Goal: Task Accomplishment & Management: Manage account settings

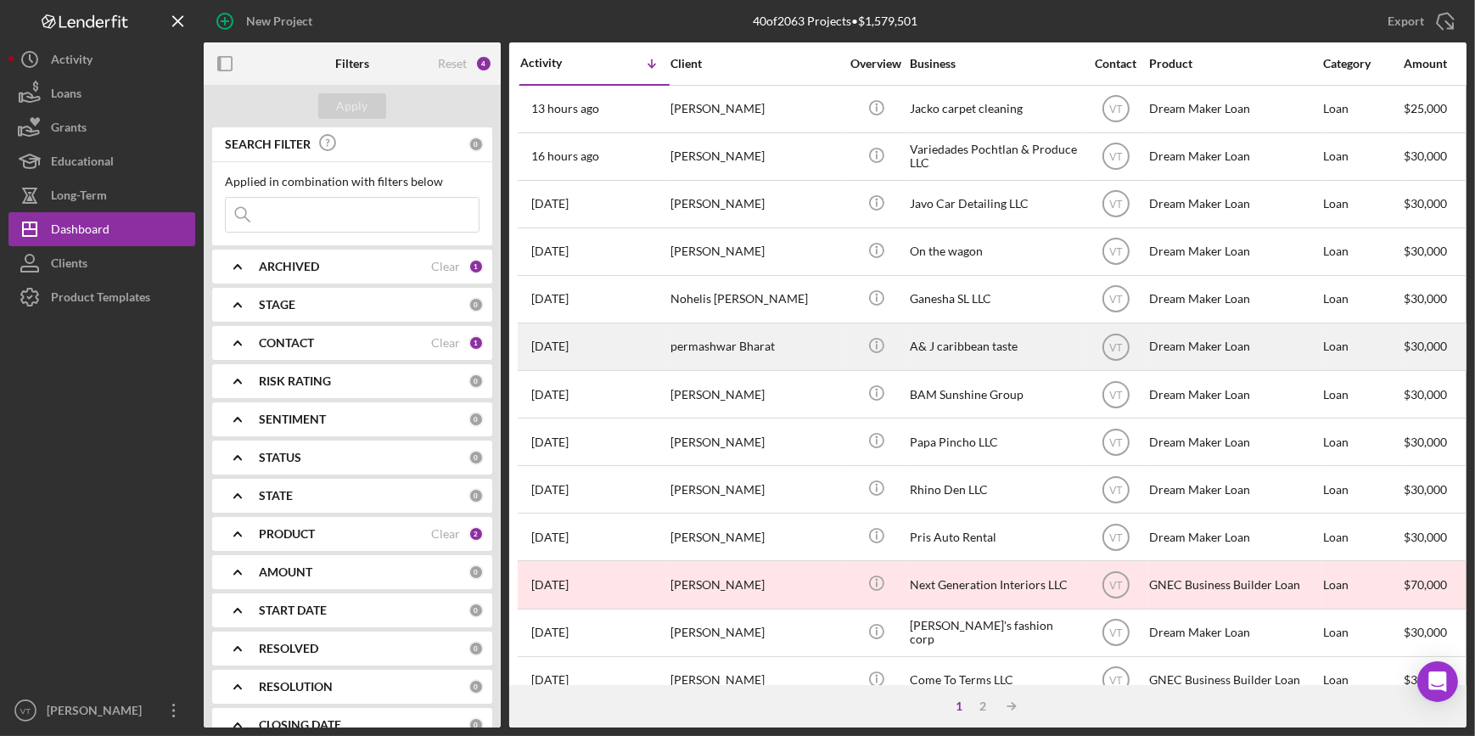
click at [714, 353] on div "permashwar Bharat" at bounding box center [755, 346] width 170 height 45
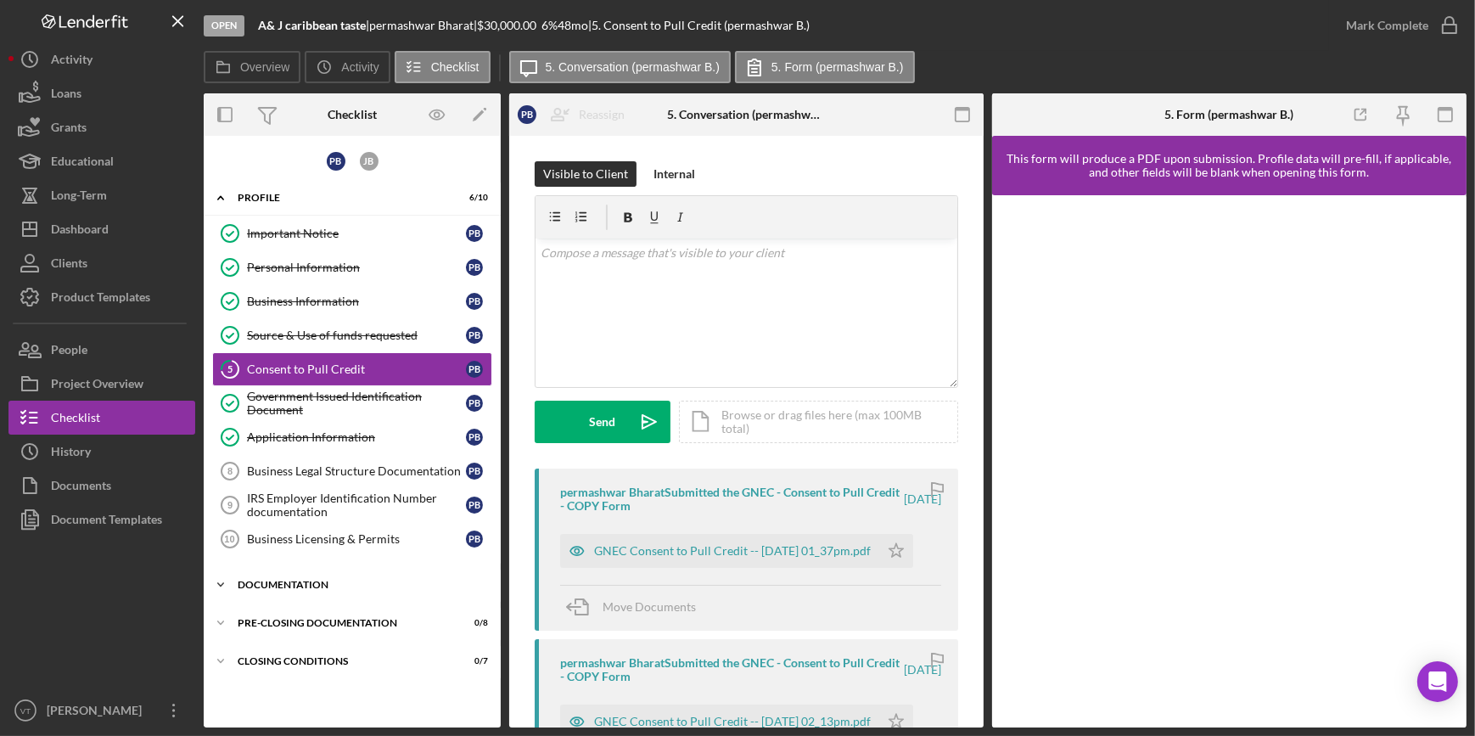
click at [227, 575] on icon "Icon/Expander" at bounding box center [221, 585] width 34 height 34
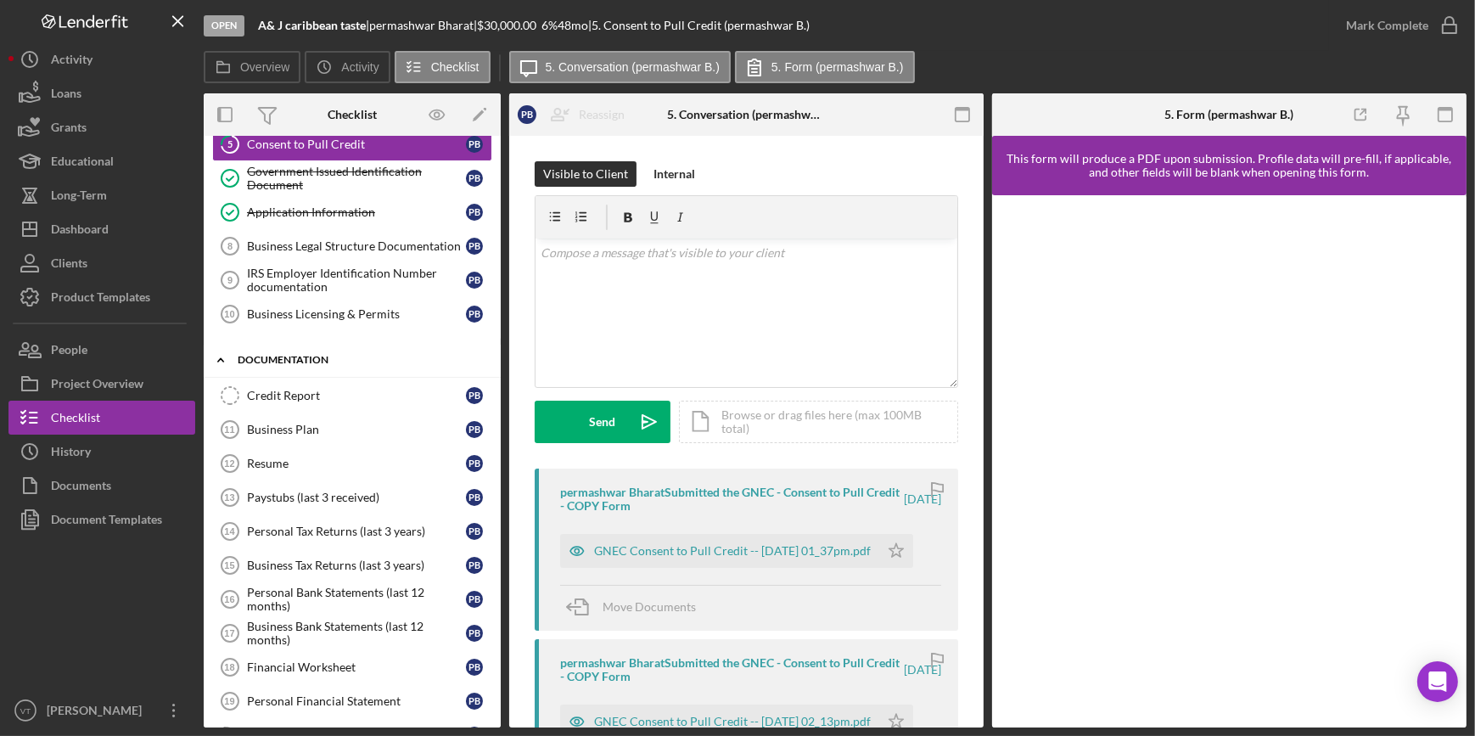
scroll to position [339, 0]
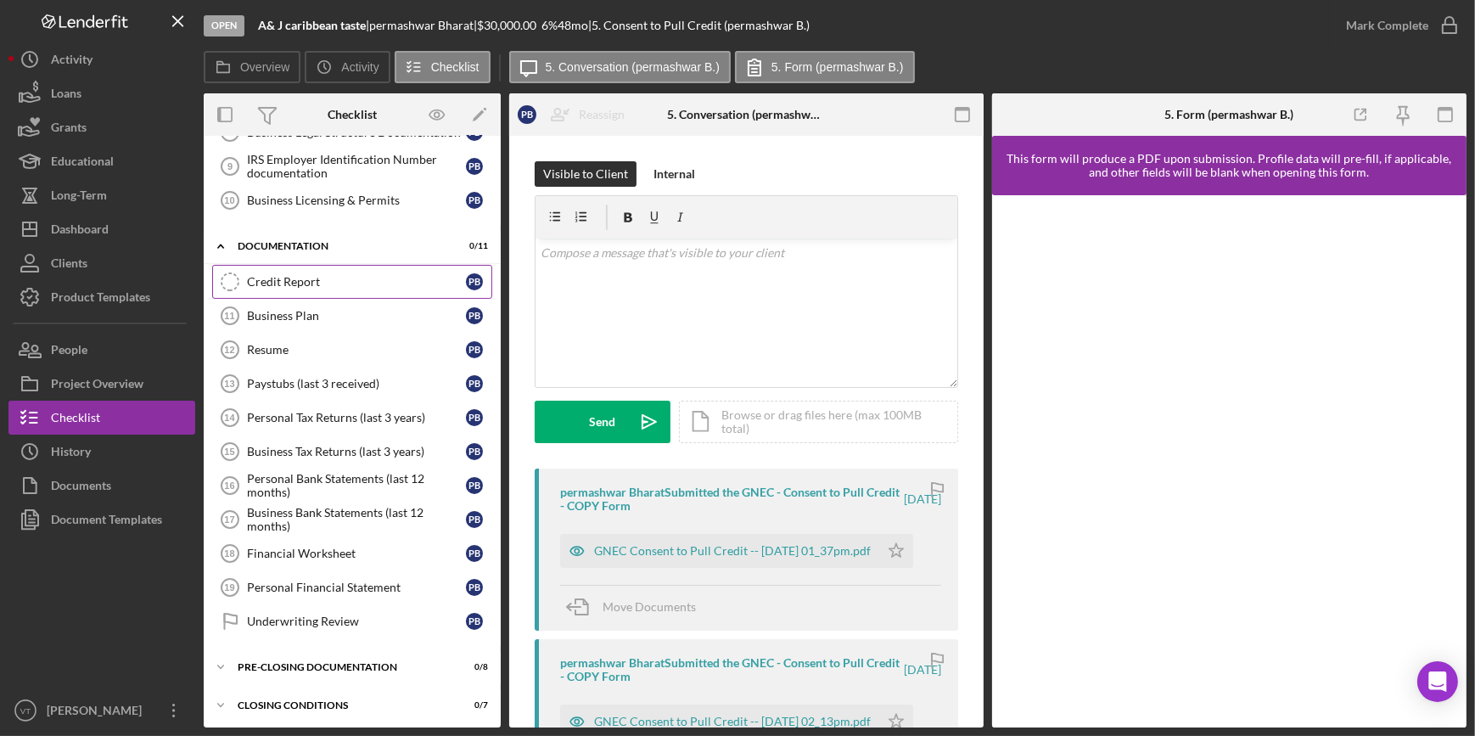
click at [275, 280] on div "Credit Report" at bounding box center [356, 282] width 219 height 14
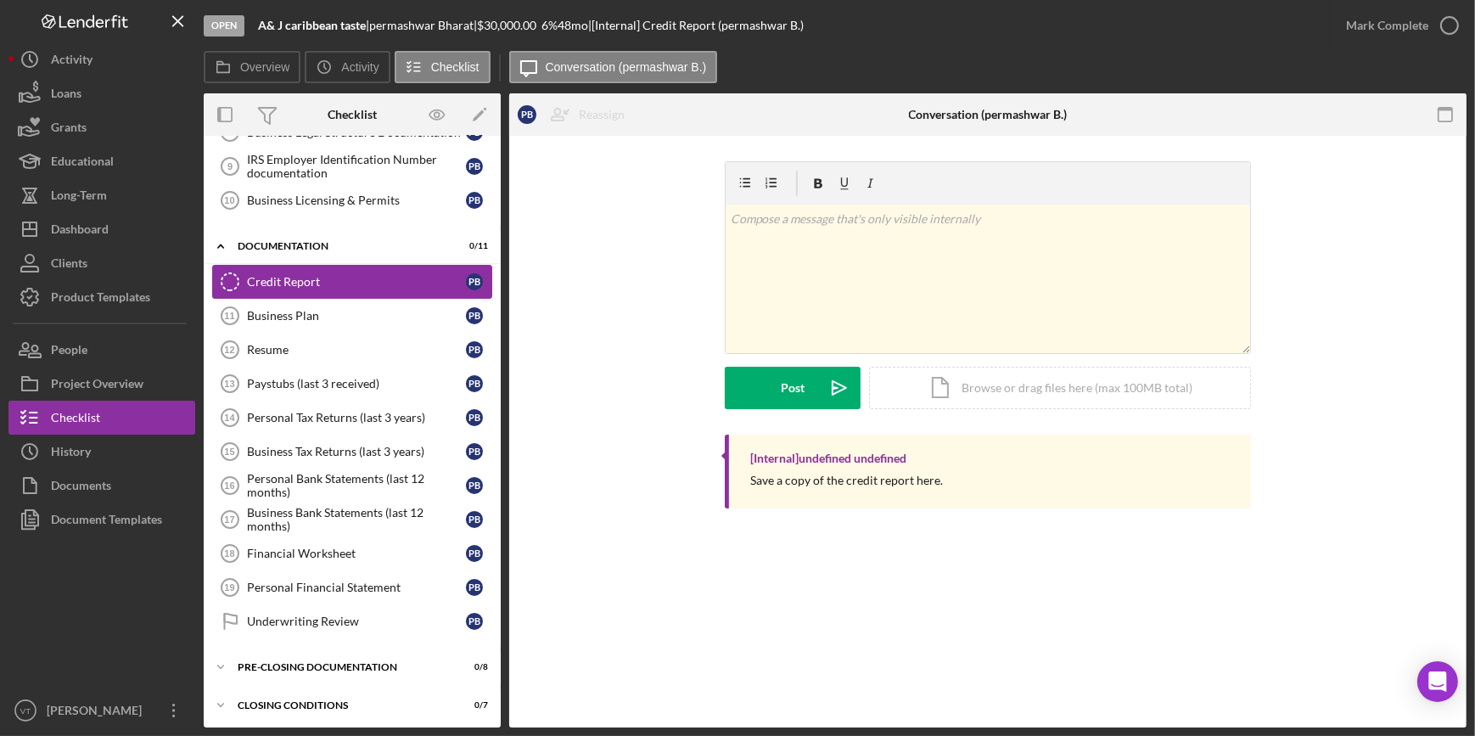
scroll to position [339, 0]
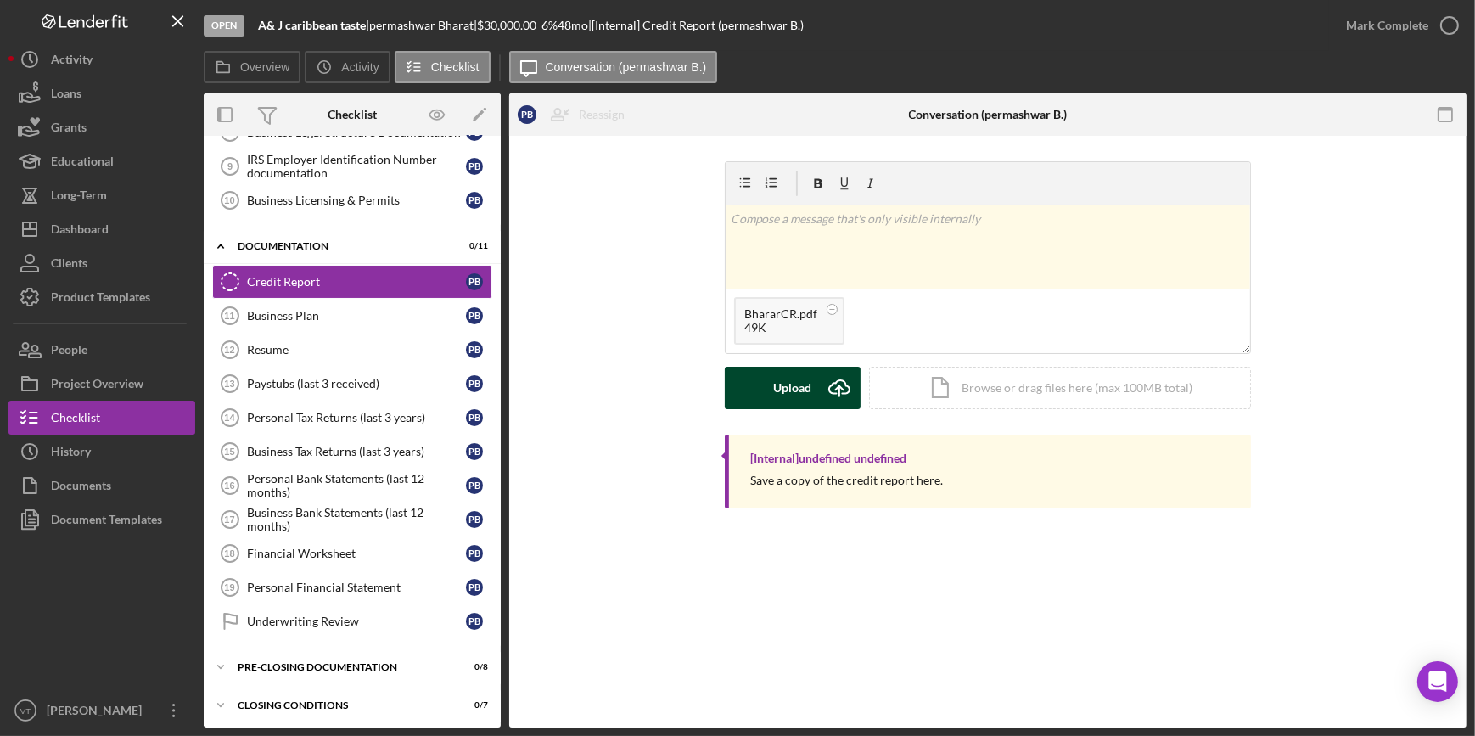
click at [801, 388] on div "Upload" at bounding box center [793, 388] width 38 height 42
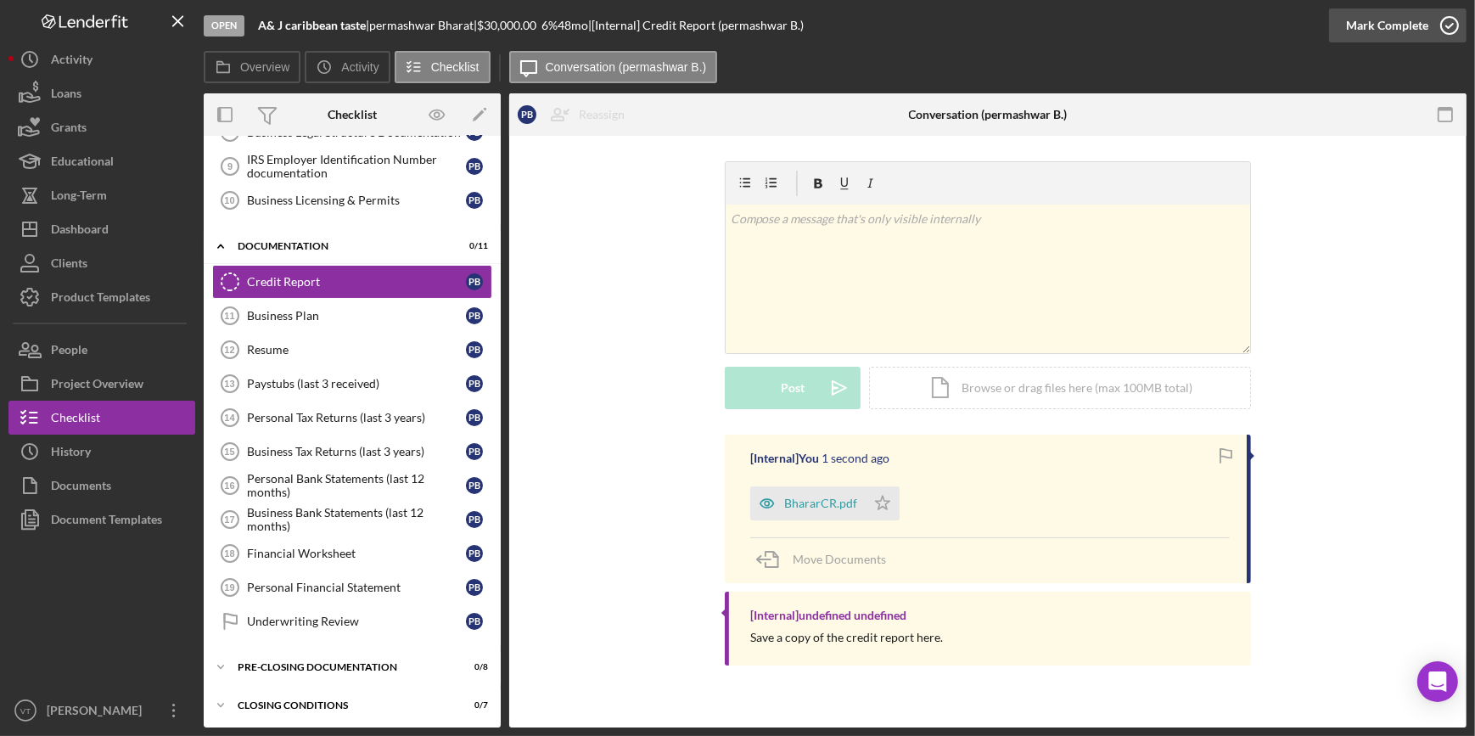
click at [1380, 20] on div "Mark Complete" at bounding box center [1387, 25] width 82 height 34
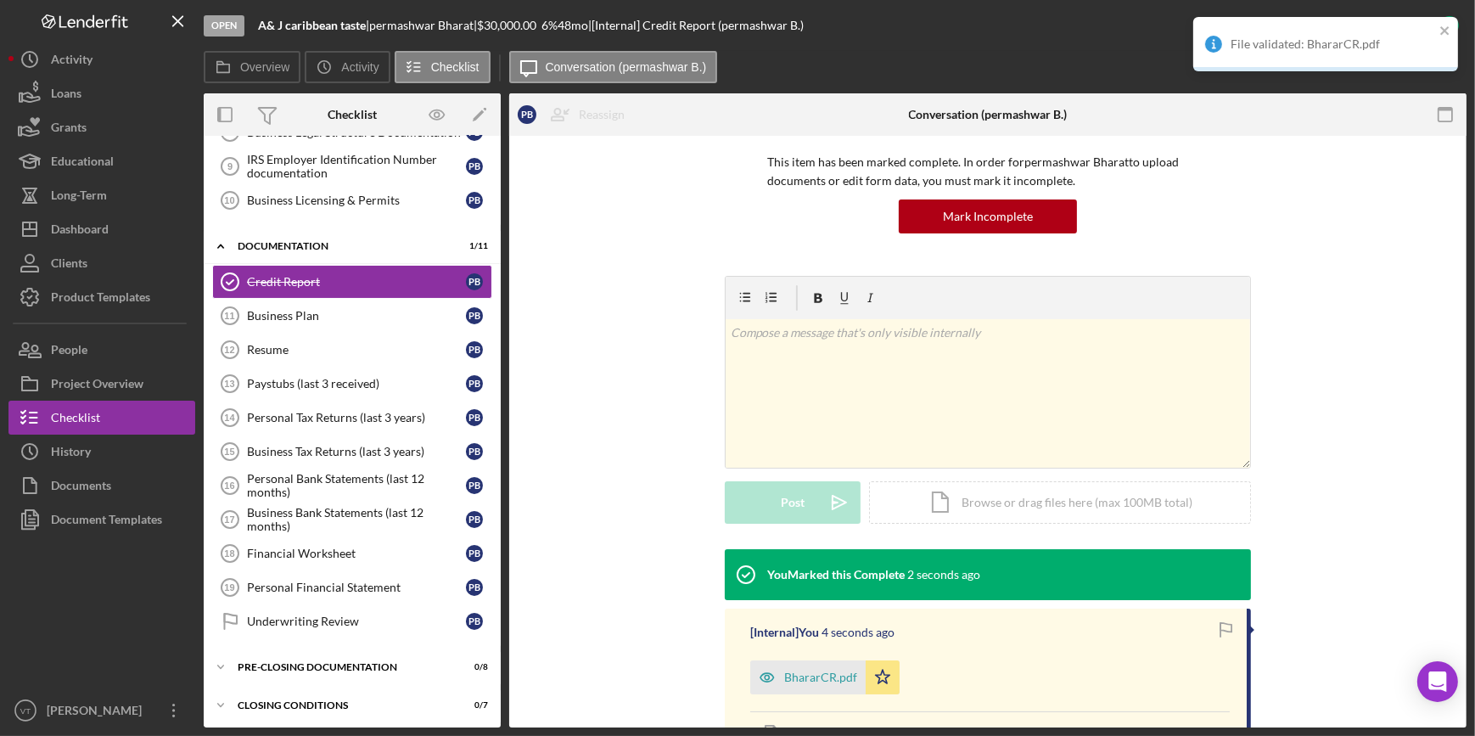
scroll to position [264, 0]
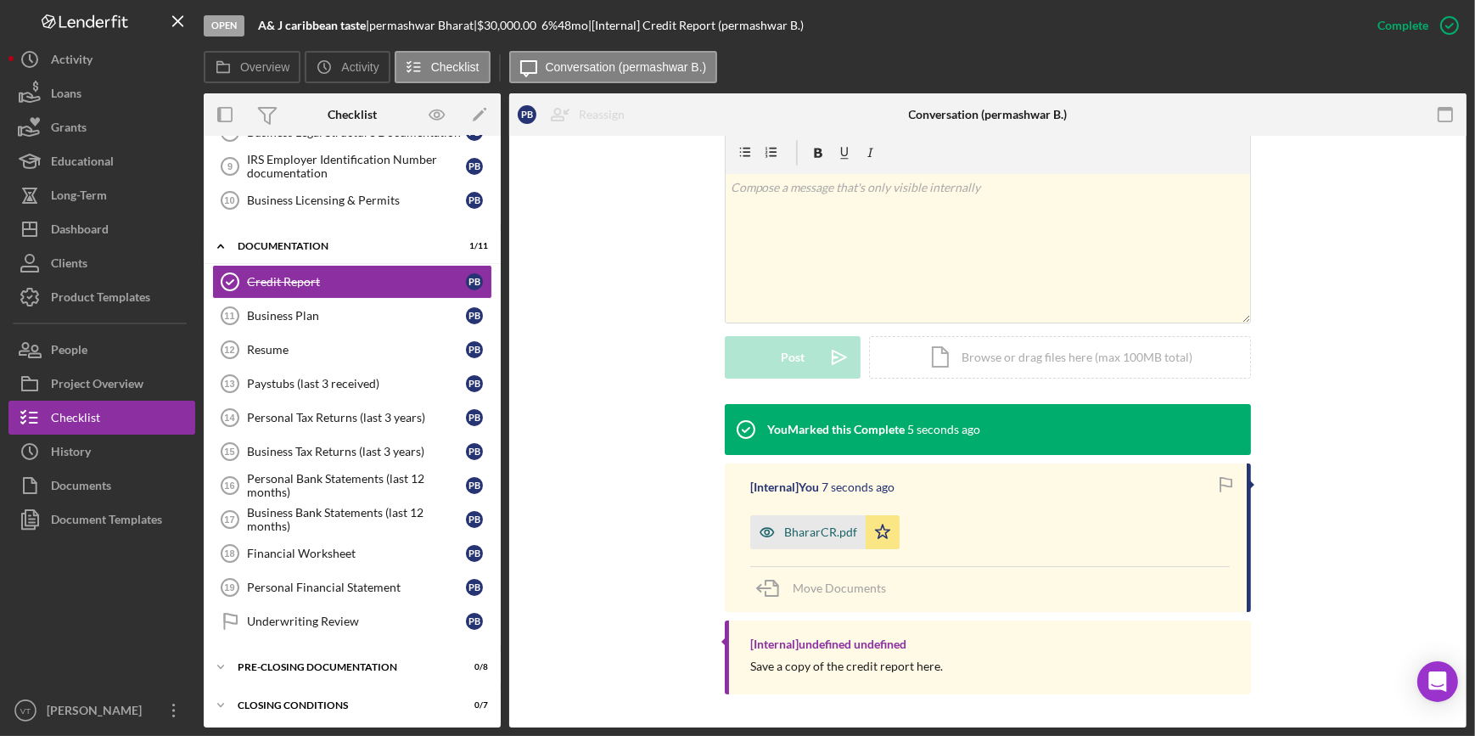
click at [804, 515] on div "BhararCR.pdf" at bounding box center [807, 532] width 115 height 34
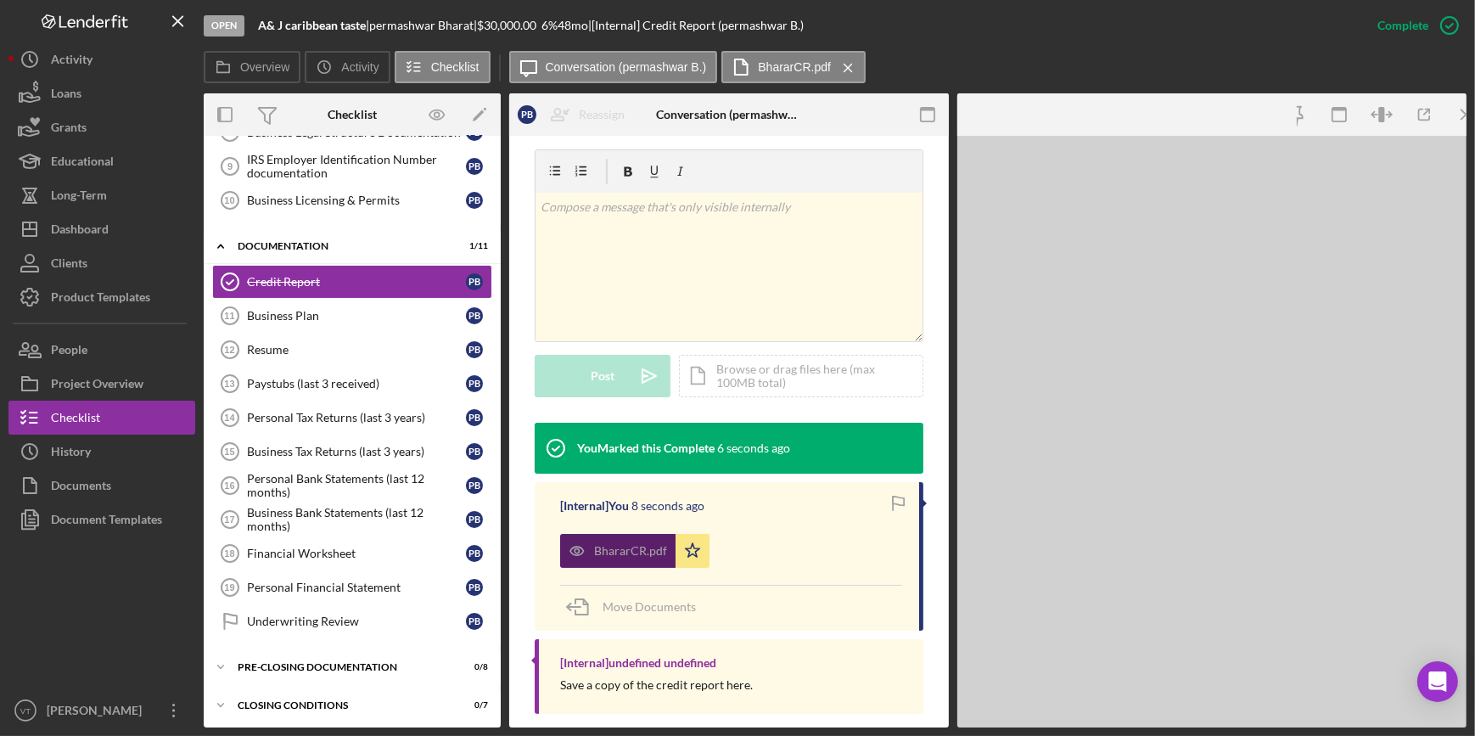
scroll to position [283, 0]
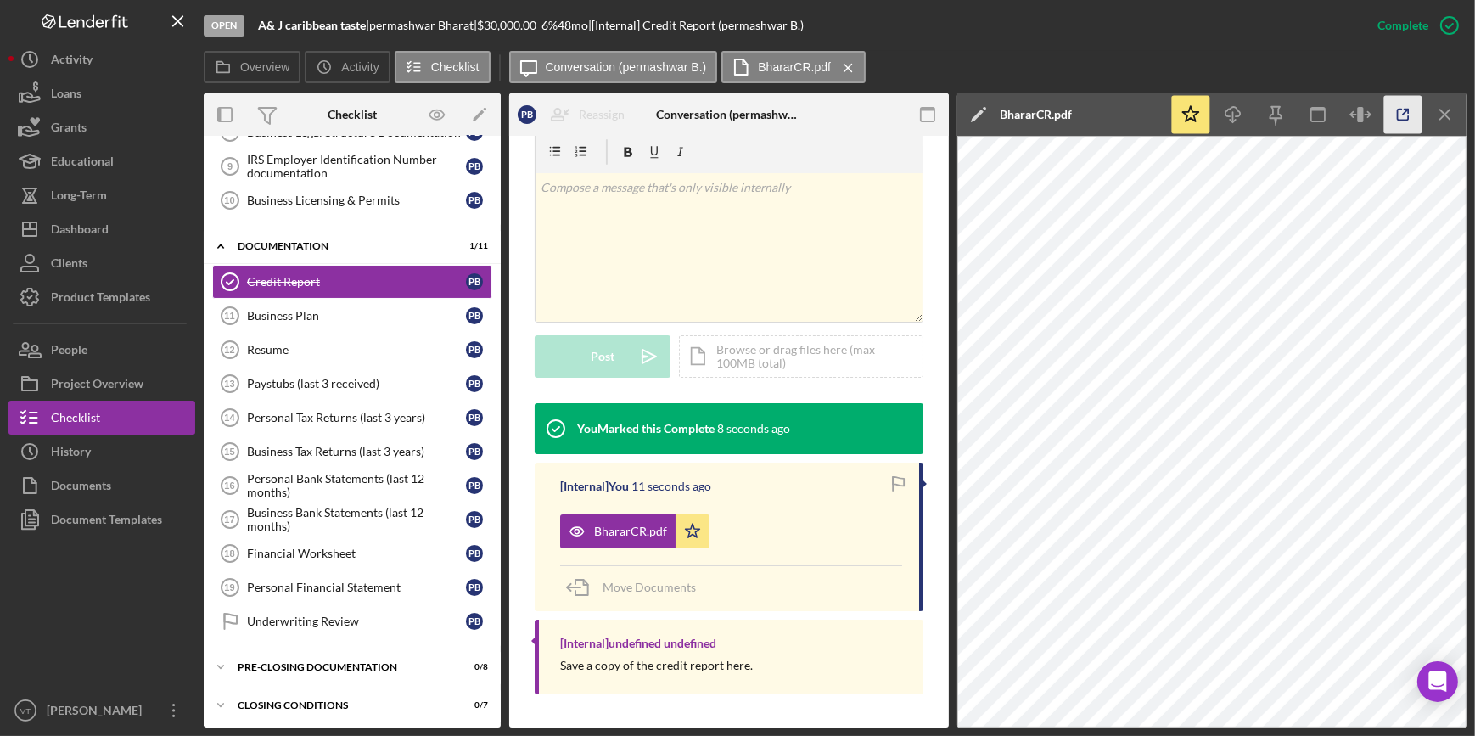
click at [1401, 115] on icon "button" at bounding box center [1403, 115] width 38 height 38
click at [122, 232] on button "Icon/Dashboard Dashboard" at bounding box center [101, 229] width 187 height 34
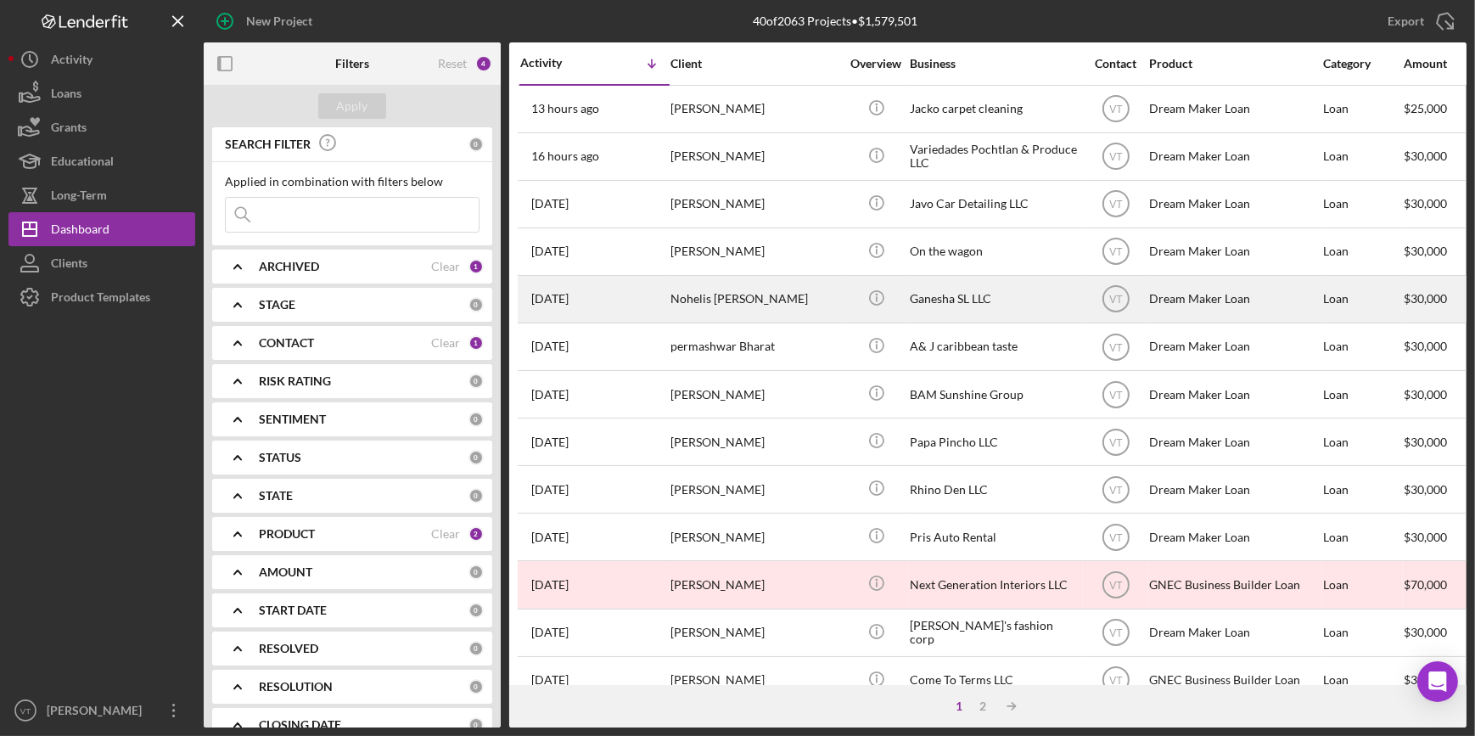
click at [730, 300] on div "Nohelis [PERSON_NAME]" at bounding box center [755, 299] width 170 height 45
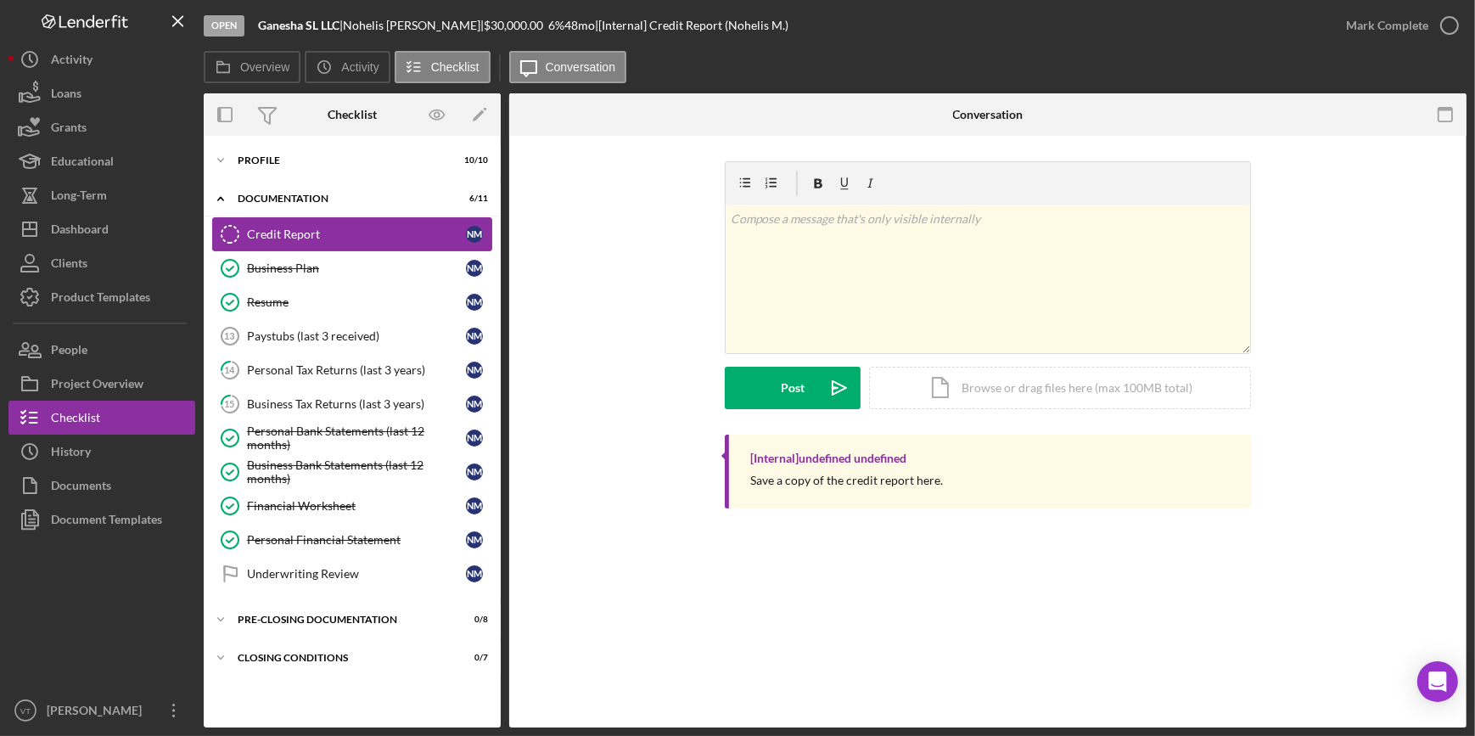
click at [310, 236] on div "Credit Report" at bounding box center [356, 234] width 219 height 14
click at [263, 332] on div "Paystubs (last 3 received)" at bounding box center [356, 336] width 219 height 14
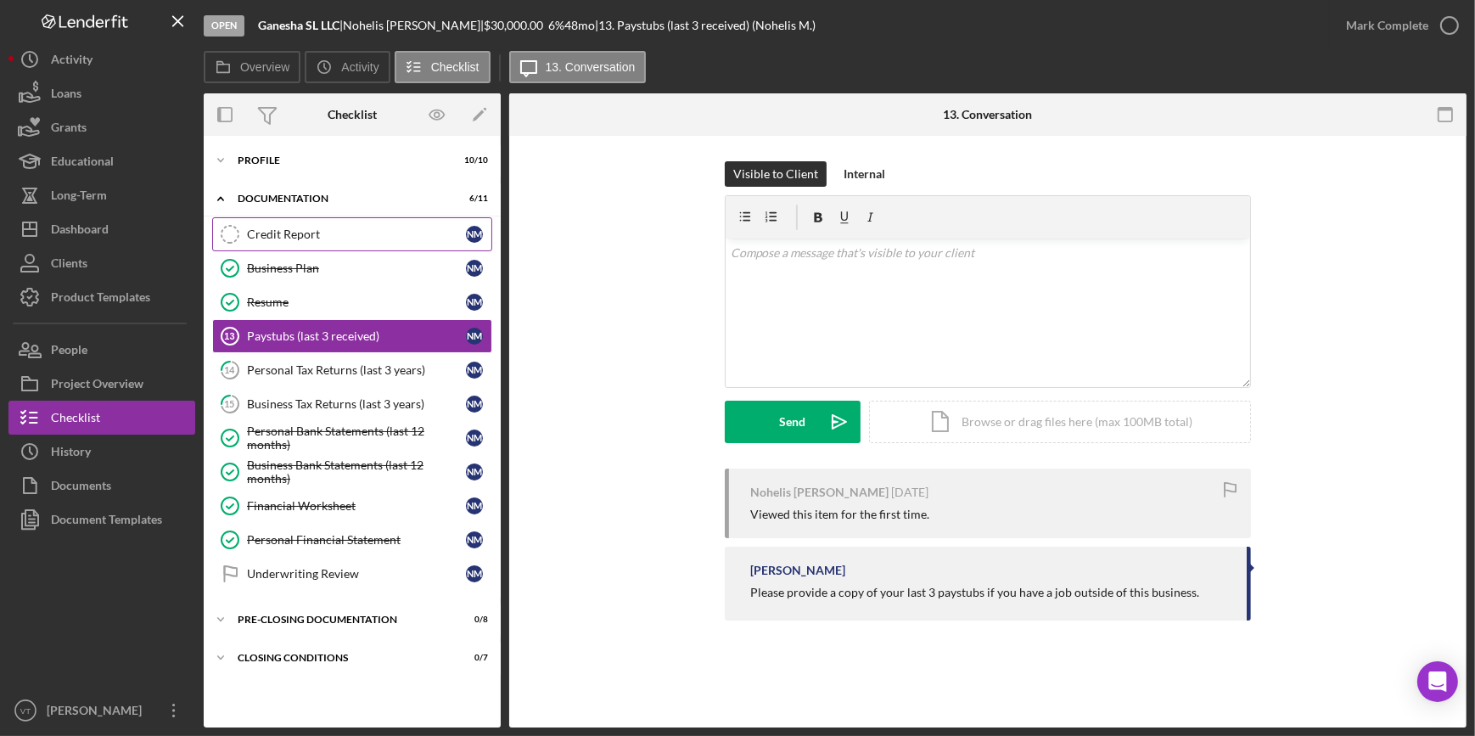
click at [276, 224] on link "Credit Report Credit Report N M" at bounding box center [352, 234] width 280 height 34
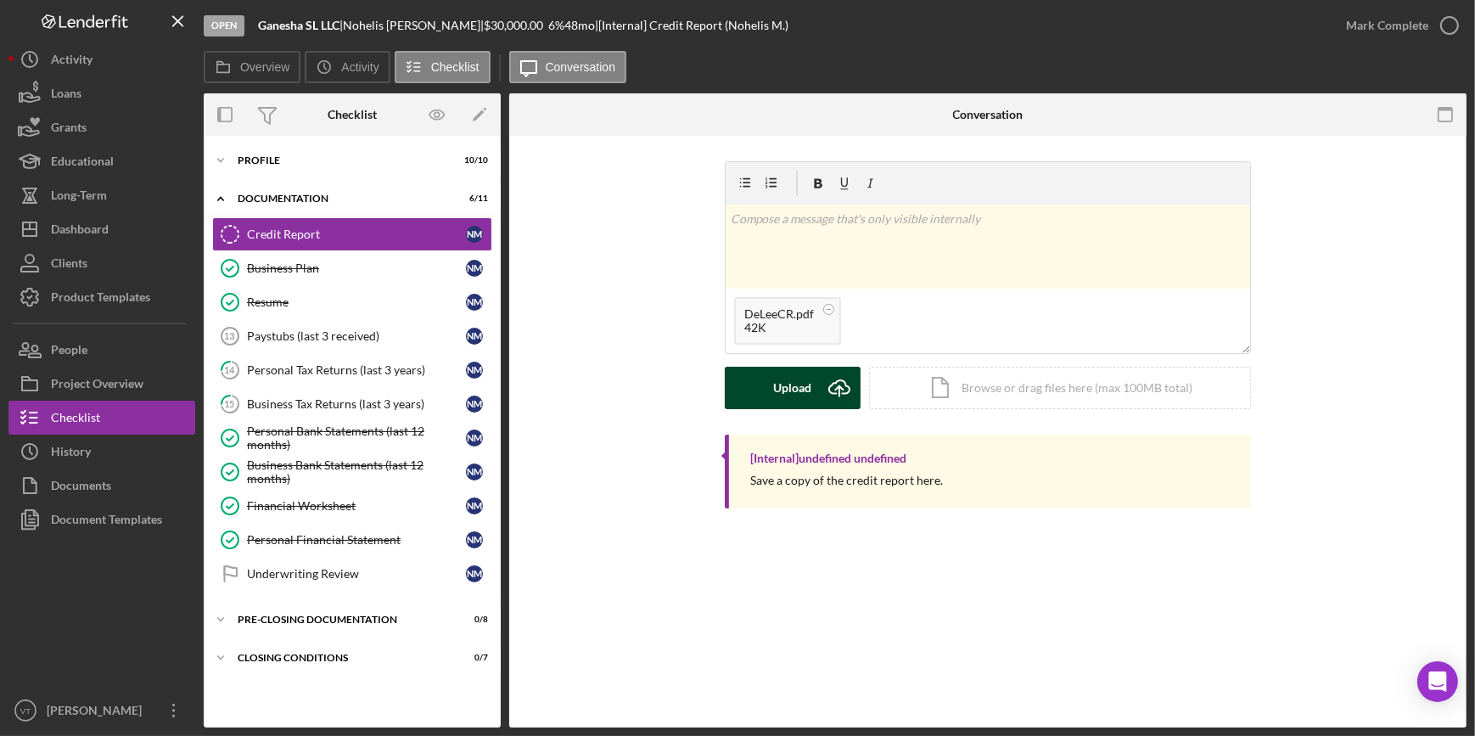
click at [778, 395] on div "Upload" at bounding box center [793, 388] width 38 height 42
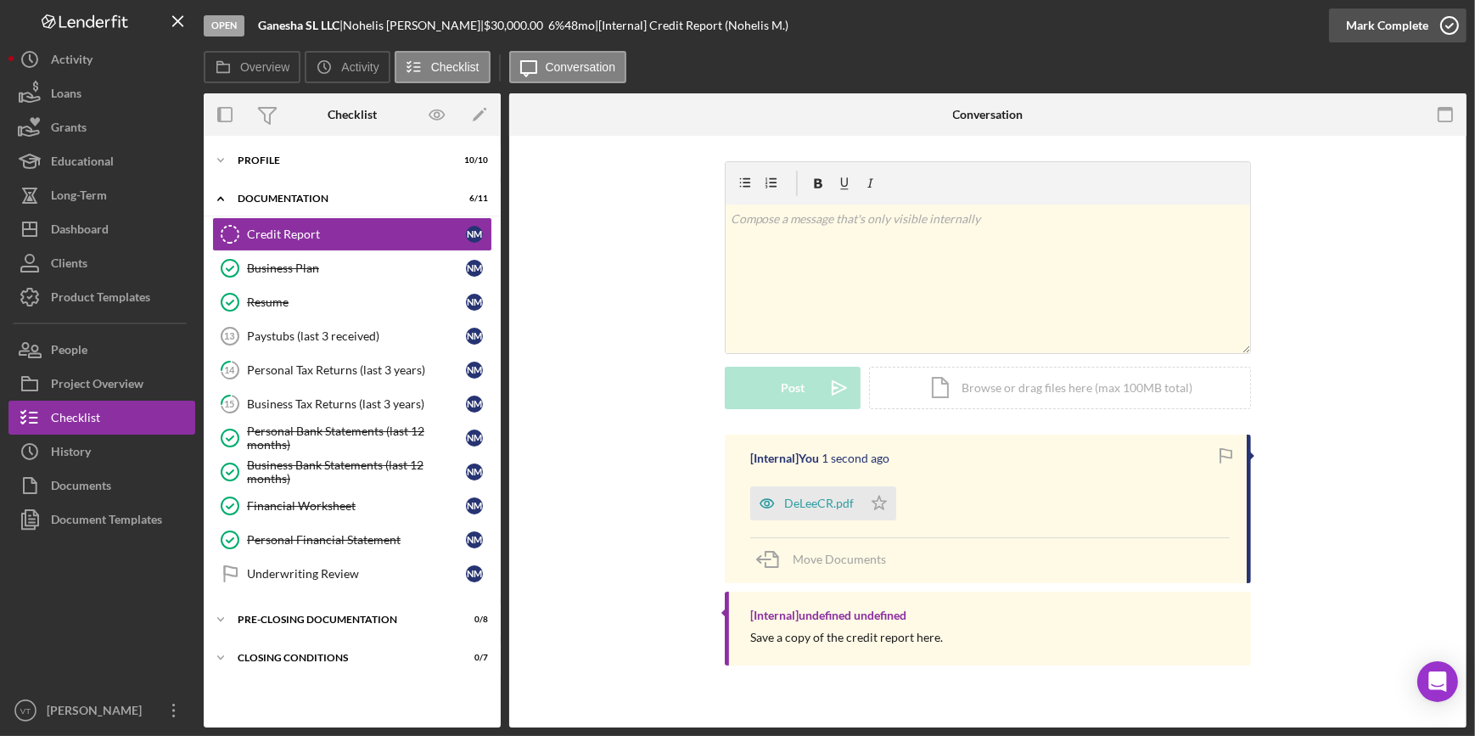
click at [1408, 26] on div "Mark Complete" at bounding box center [1387, 25] width 82 height 34
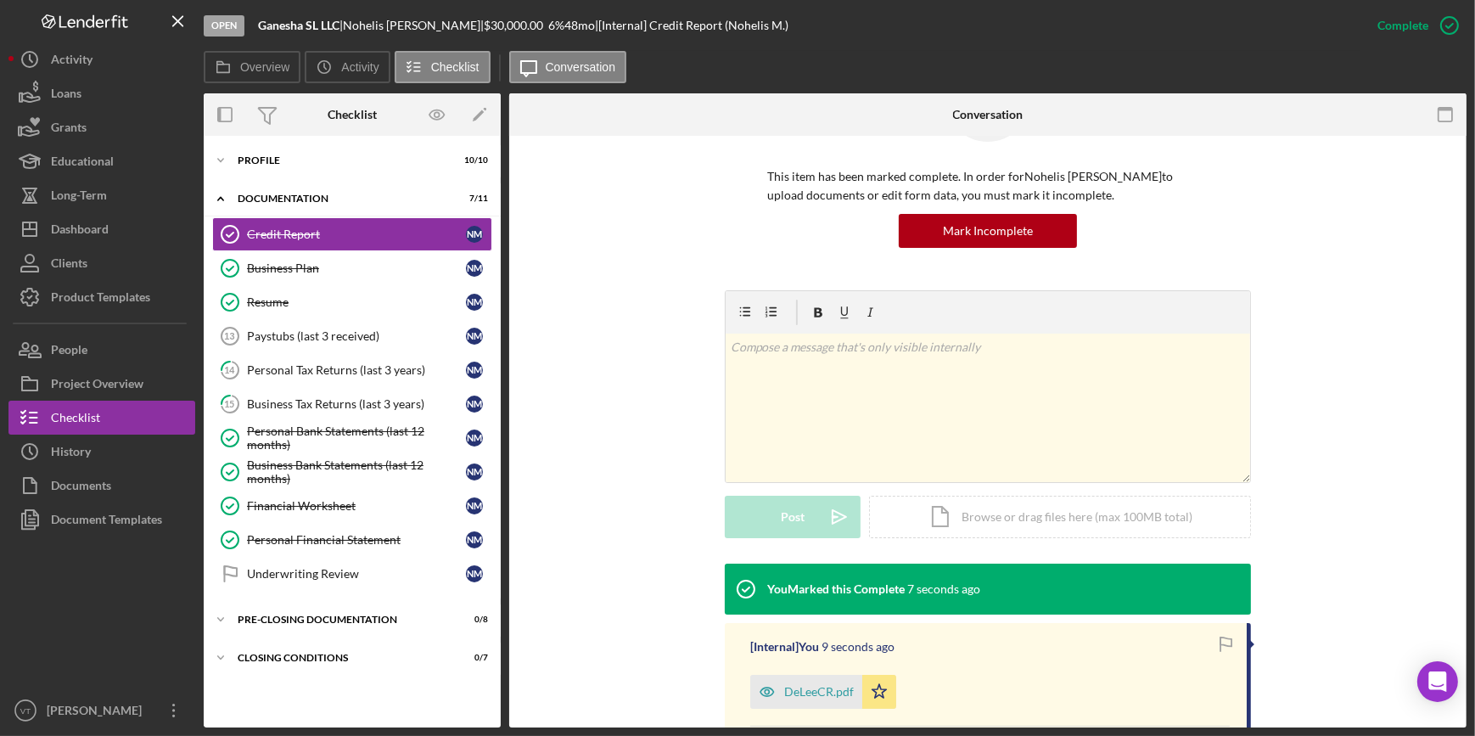
scroll to position [264, 0]
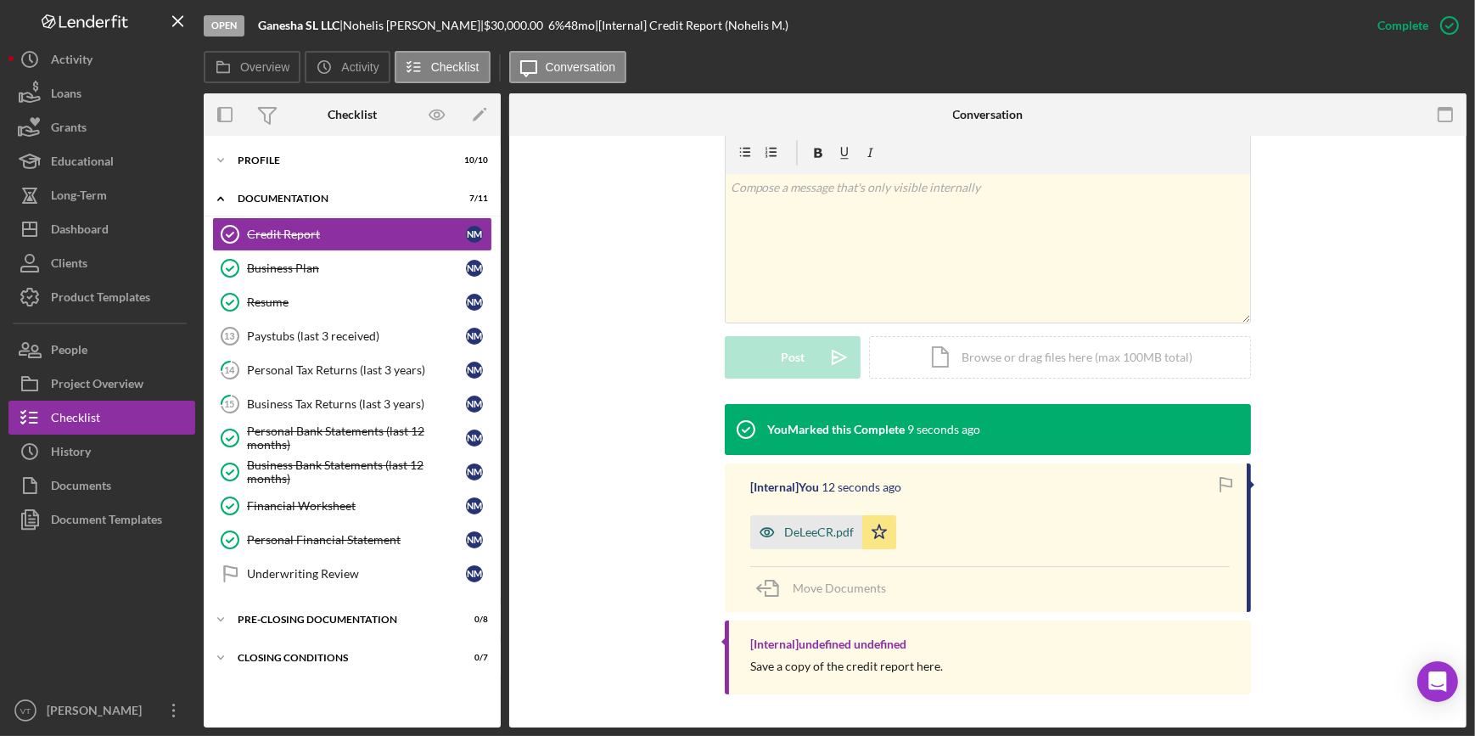
click at [812, 535] on div "DeLeeCR.pdf" at bounding box center [819, 532] width 70 height 14
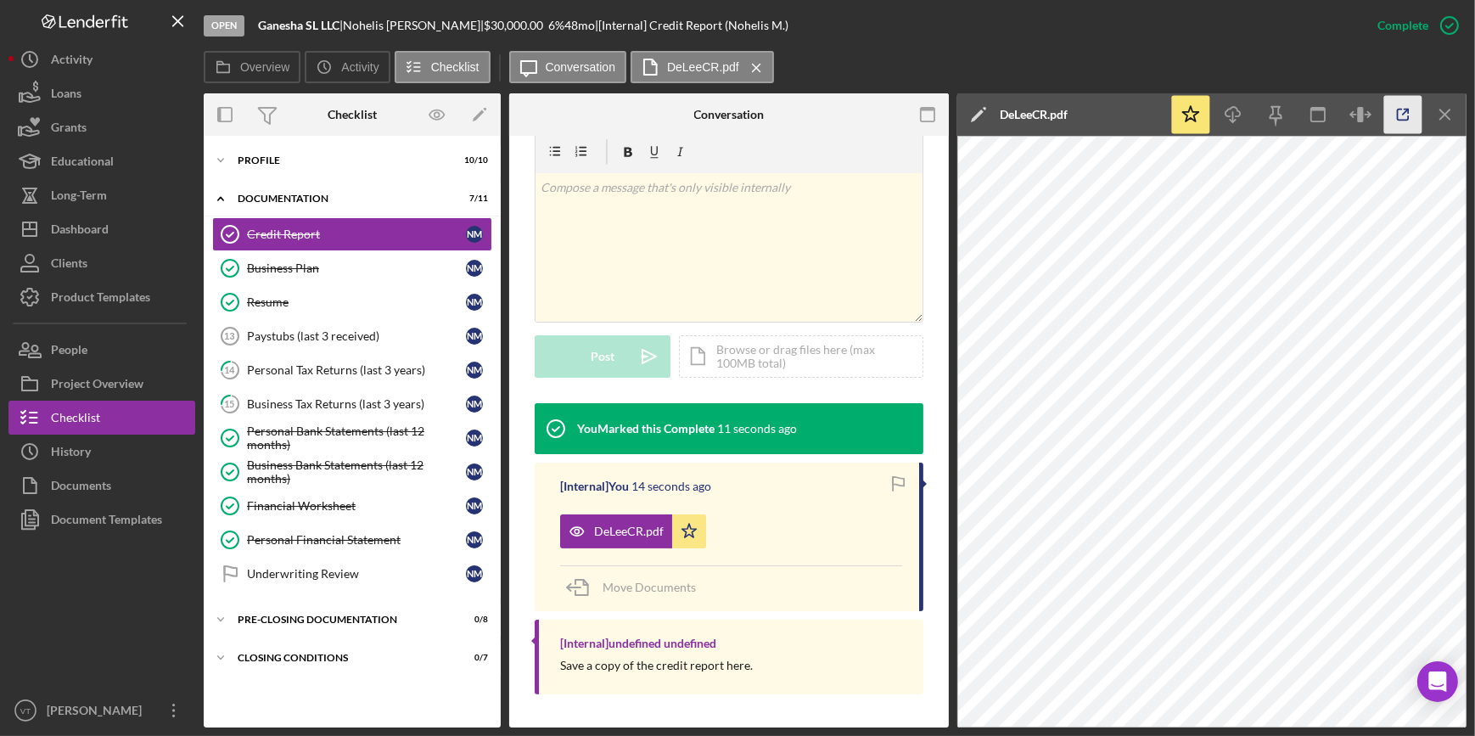
click at [1413, 104] on icon "button" at bounding box center [1403, 115] width 38 height 38
click at [359, 370] on div "Personal Tax Returns (last 3 years)" at bounding box center [356, 370] width 219 height 14
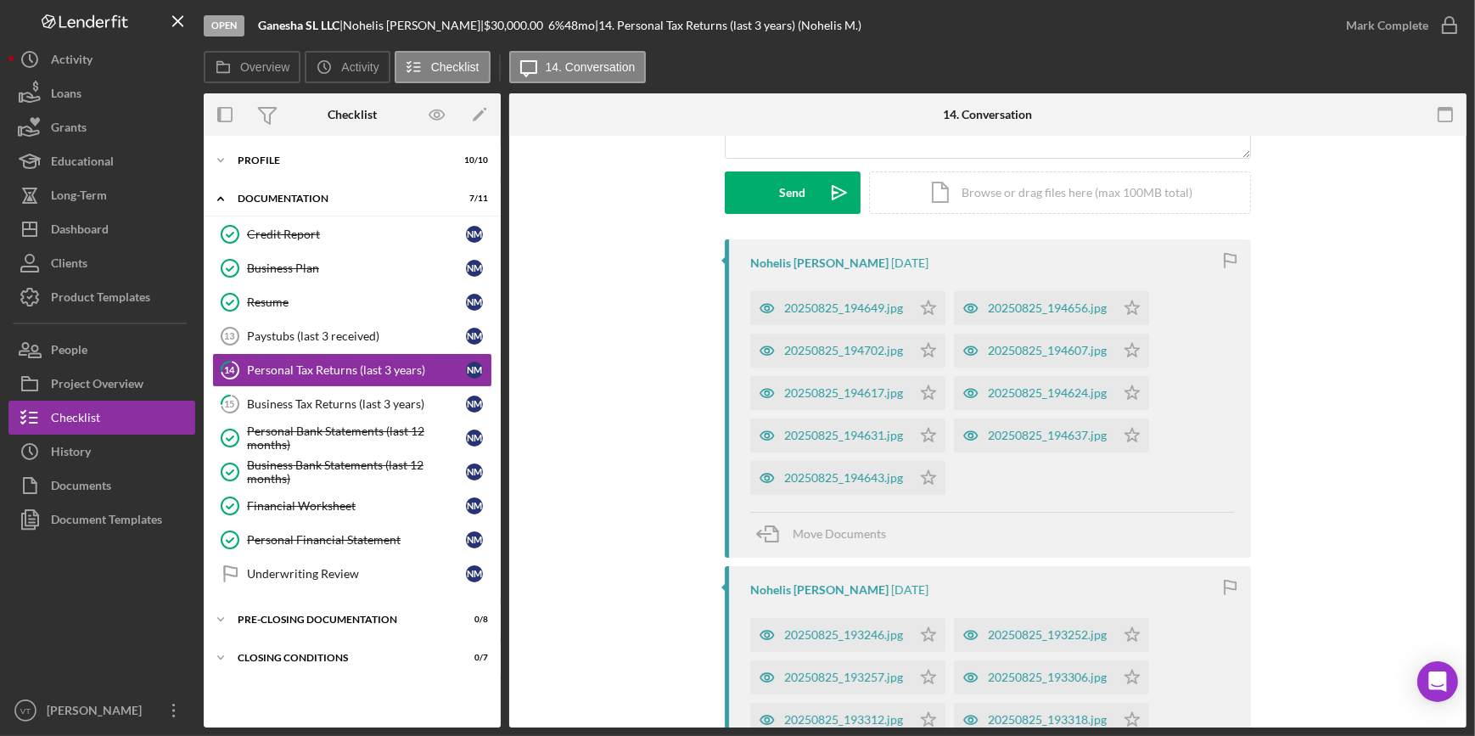
scroll to position [231, 0]
click at [836, 472] on div "20250825_194643.jpg" at bounding box center [843, 476] width 119 height 14
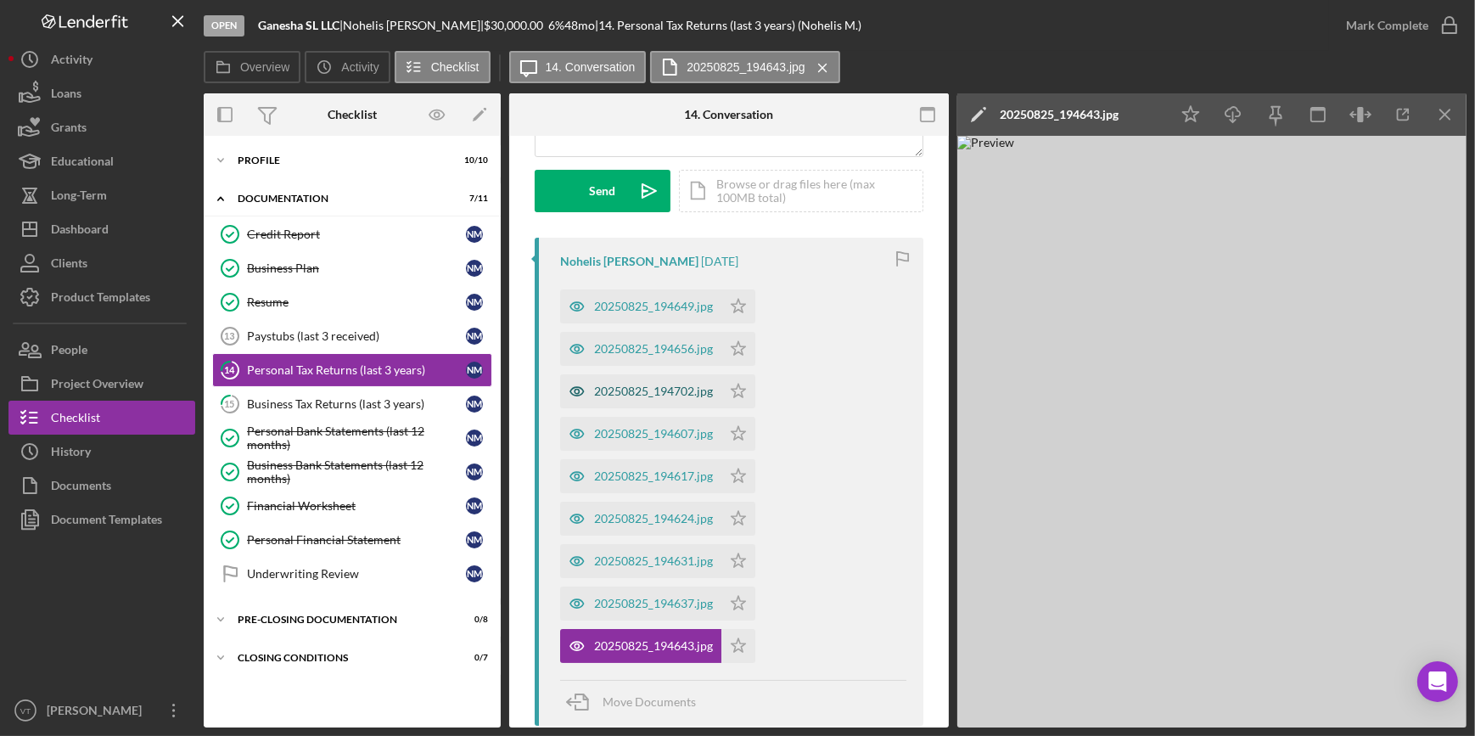
click at [629, 381] on div "20250825_194702.jpg" at bounding box center [640, 391] width 161 height 34
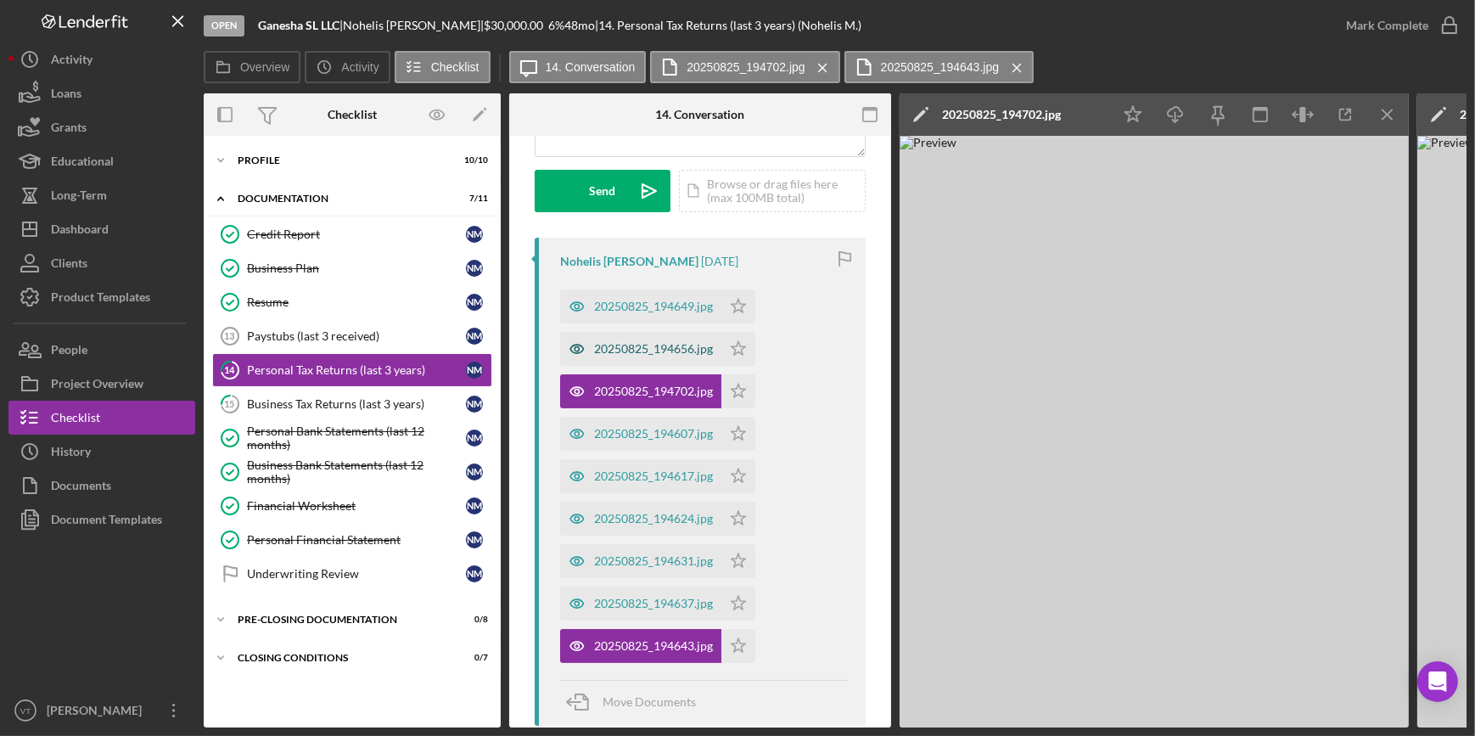
click at [628, 355] on div "20250825_194656.jpg" at bounding box center [653, 349] width 119 height 14
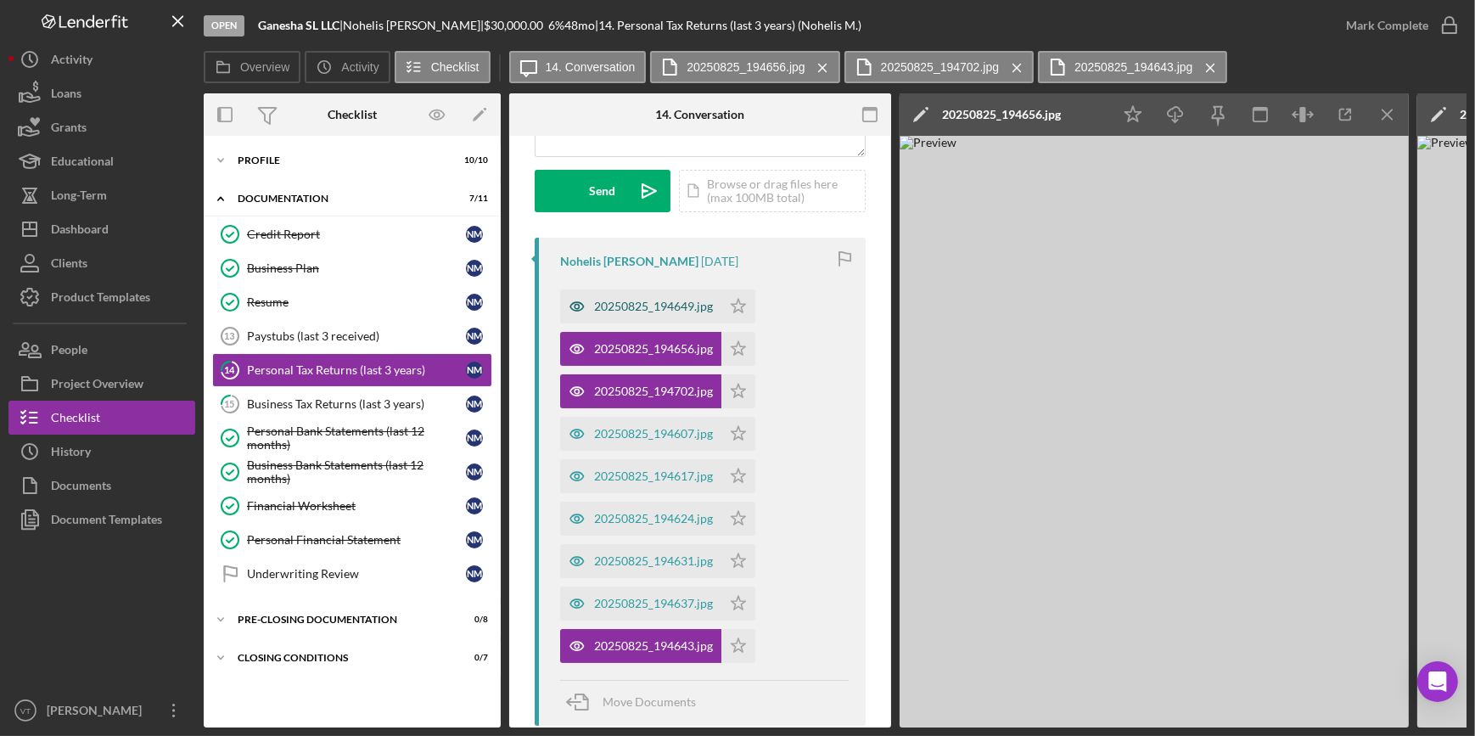
click at [608, 303] on div "20250825_194649.jpg" at bounding box center [653, 307] width 119 height 14
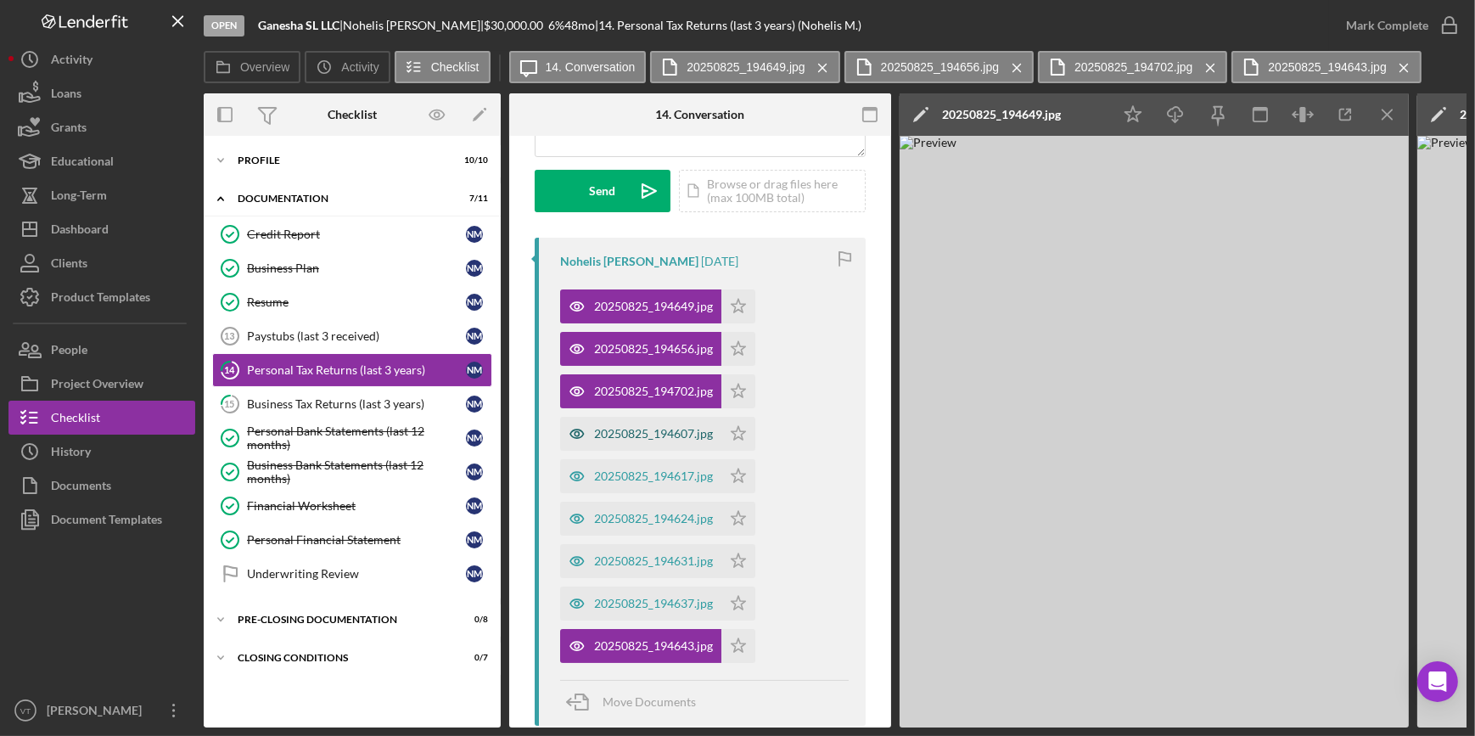
click at [609, 433] on div "20250825_194607.jpg" at bounding box center [653, 434] width 119 height 14
click at [1345, 116] on icon "button" at bounding box center [1345, 115] width 38 height 38
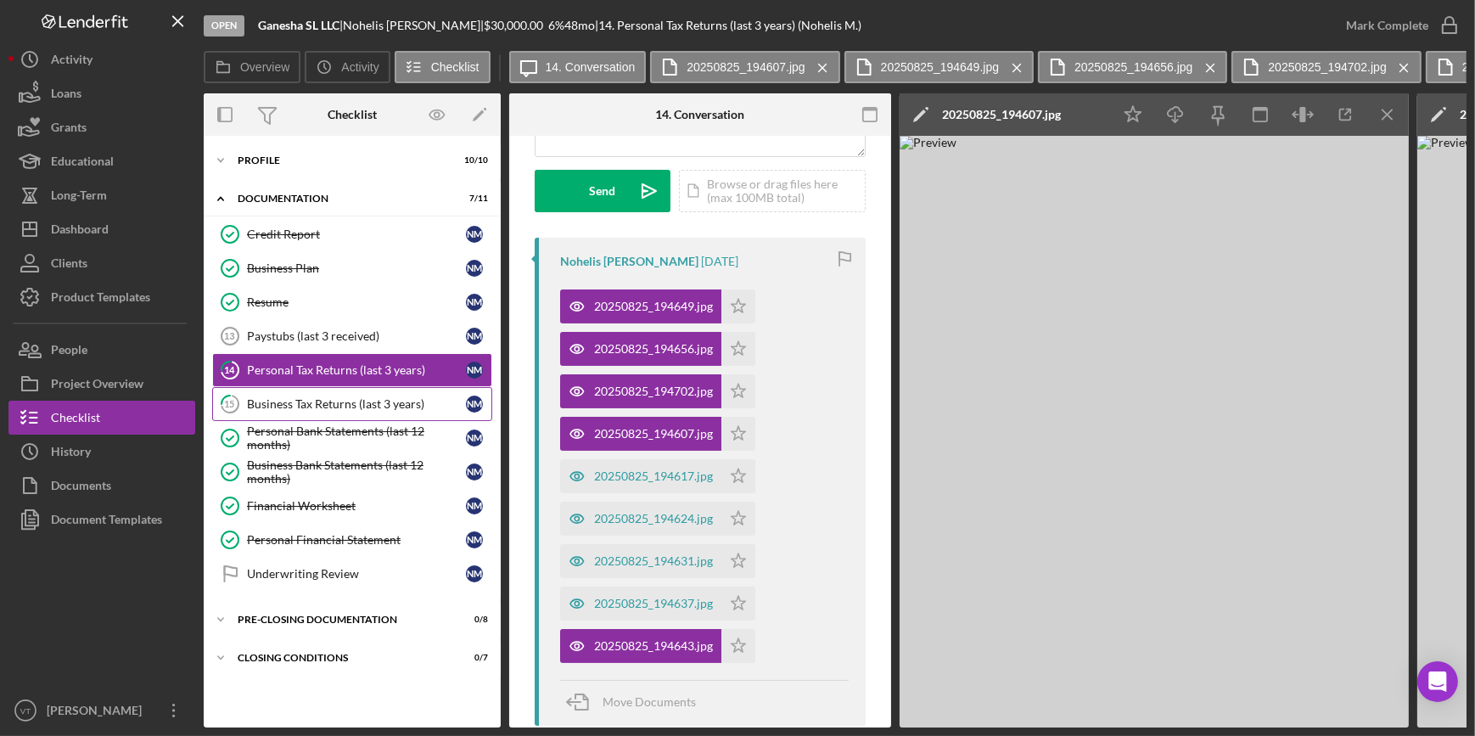
click at [373, 406] on div "Business Tax Returns (last 3 years)" at bounding box center [356, 404] width 219 height 14
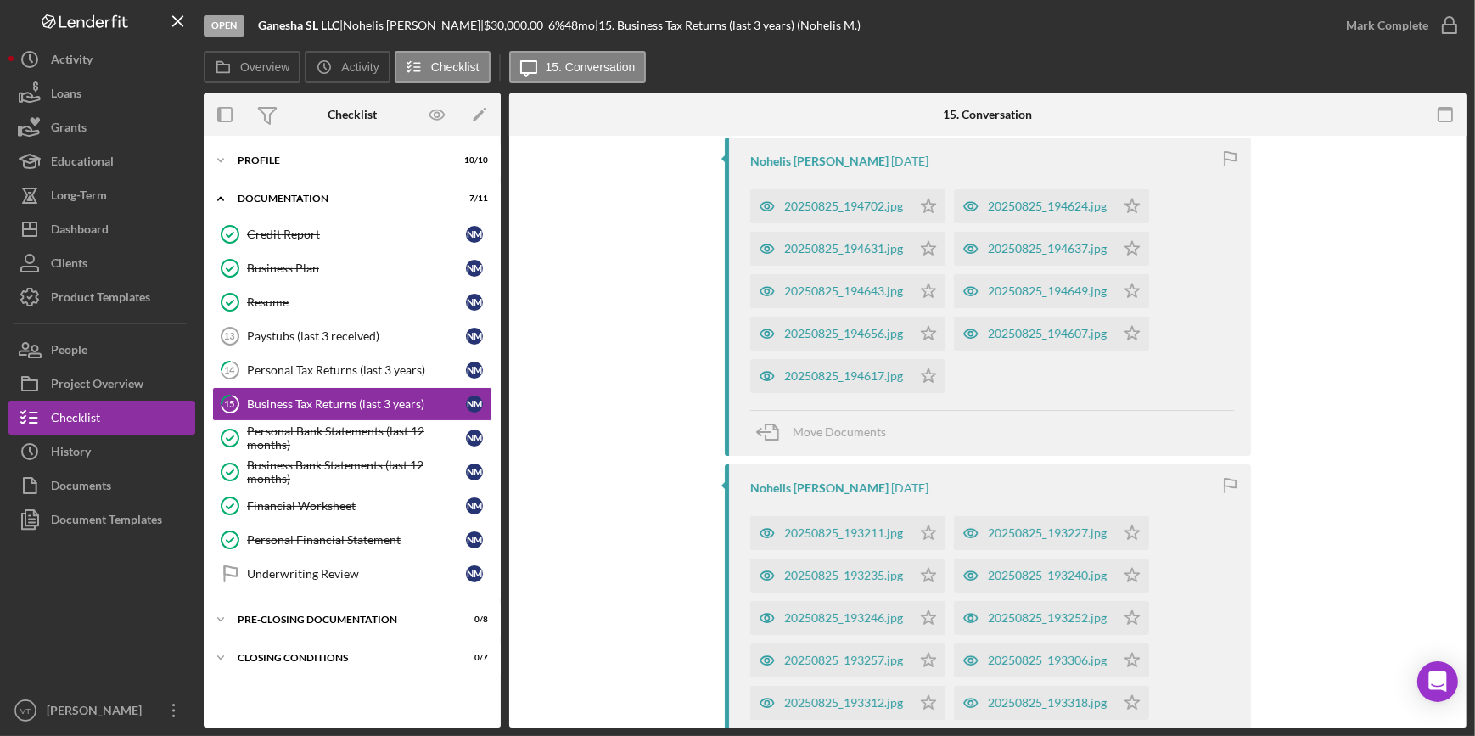
scroll to position [385, 0]
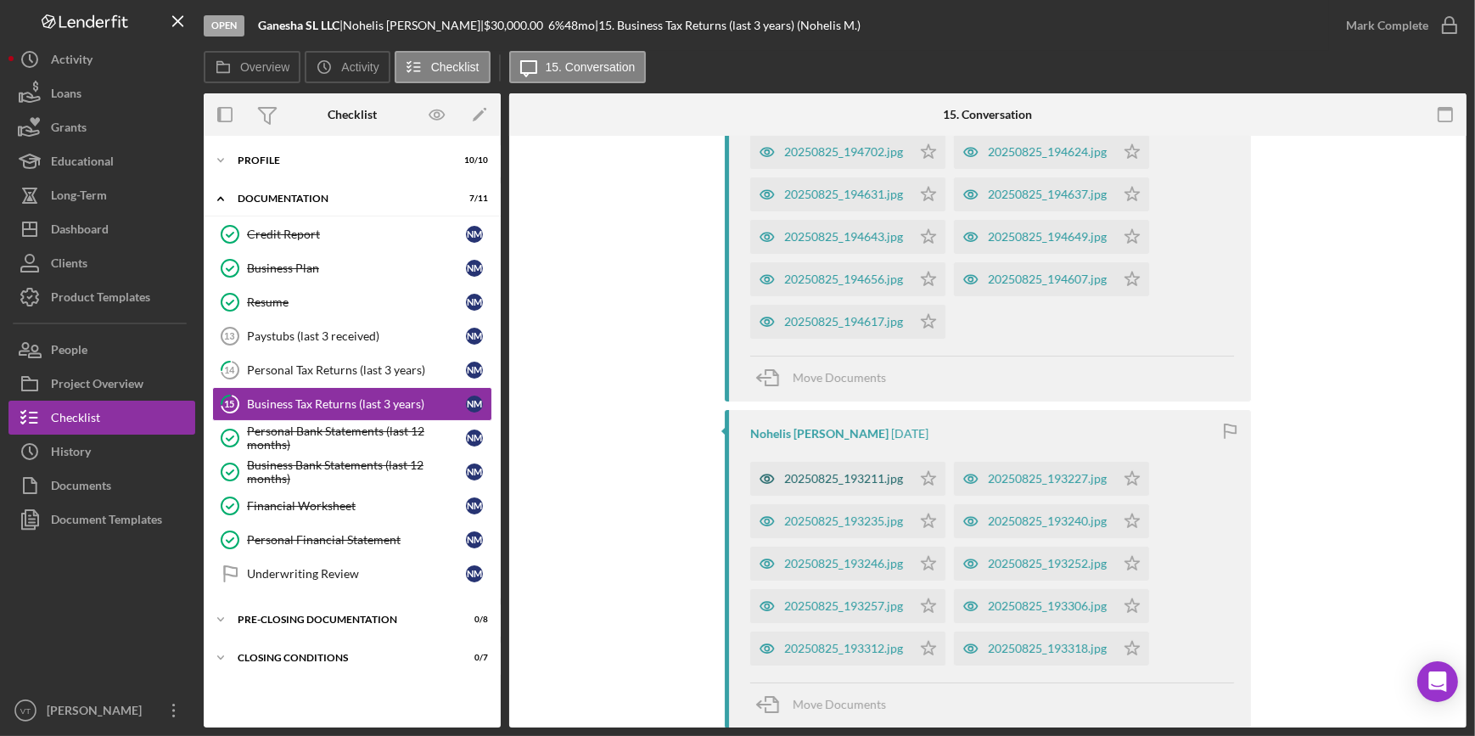
click at [792, 474] on div "20250825_193211.jpg" at bounding box center [843, 479] width 119 height 14
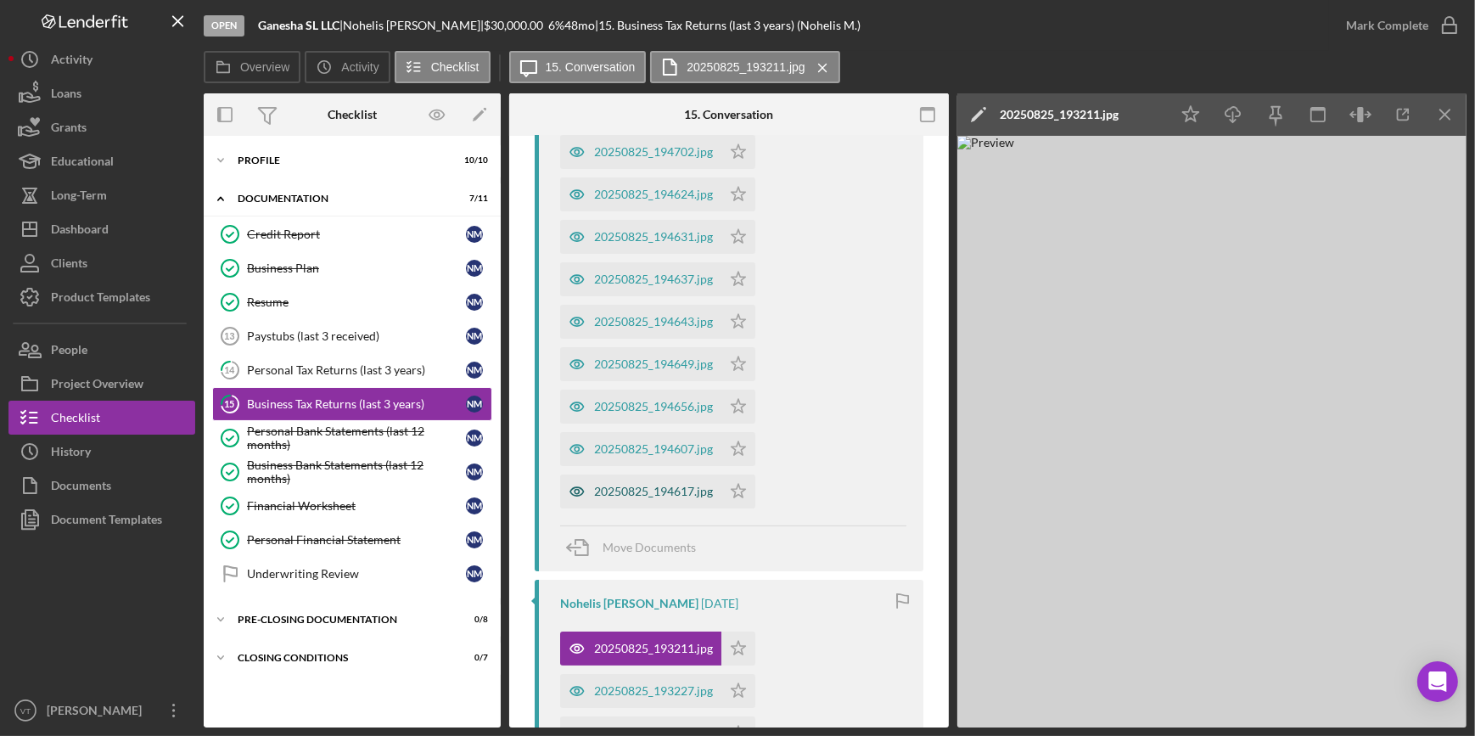
click at [660, 498] on div "20250825_194617.jpg" at bounding box center [640, 491] width 161 height 34
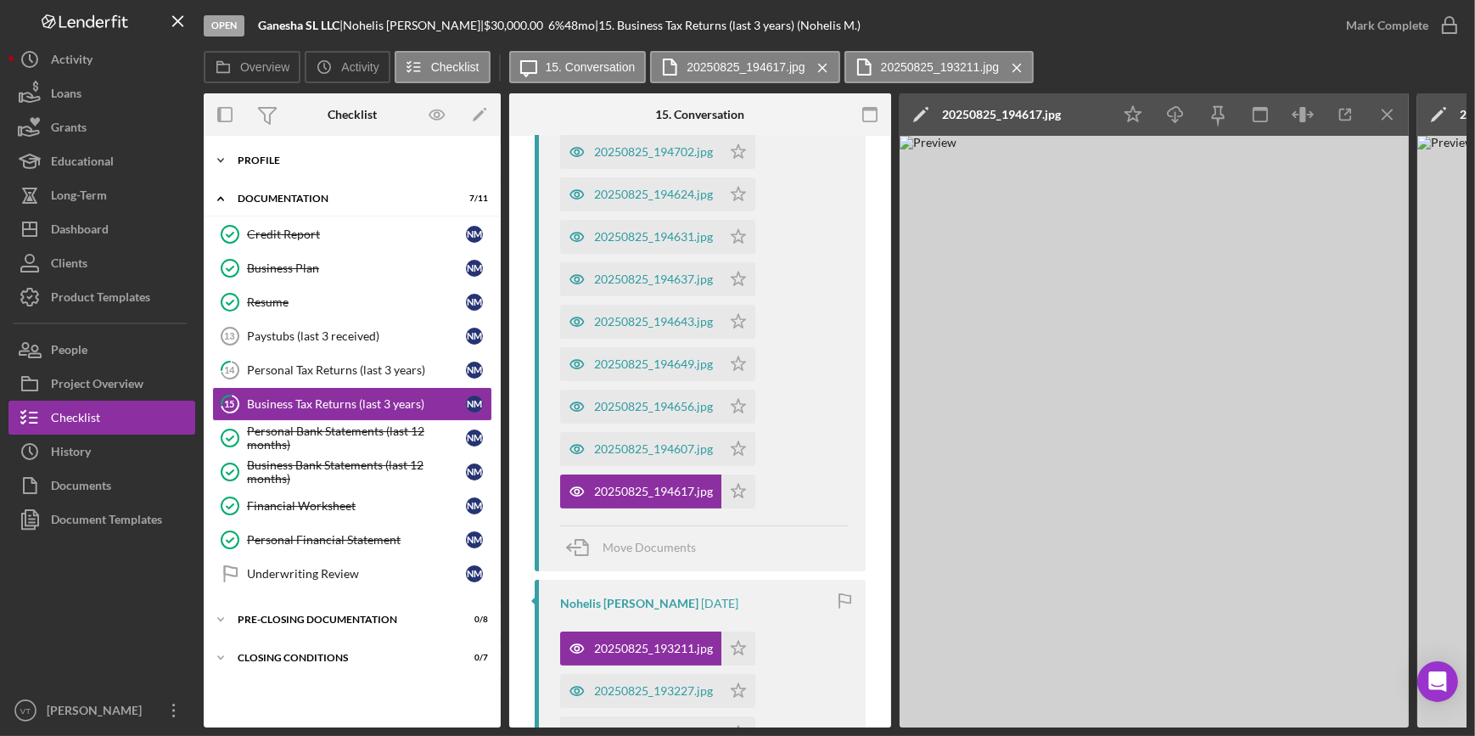
click at [226, 162] on icon "Icon/Expander" at bounding box center [221, 160] width 34 height 34
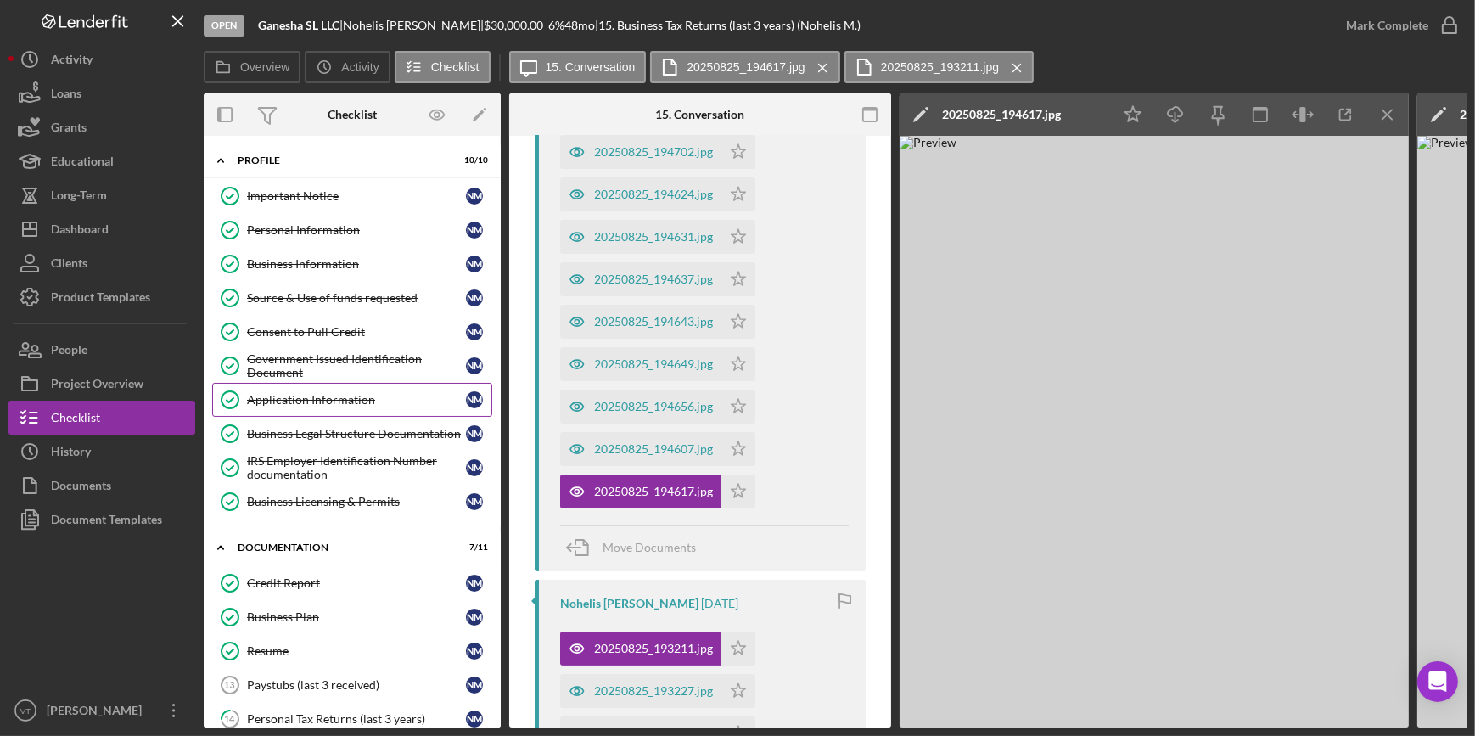
click at [292, 395] on div "Application Information" at bounding box center [356, 400] width 219 height 14
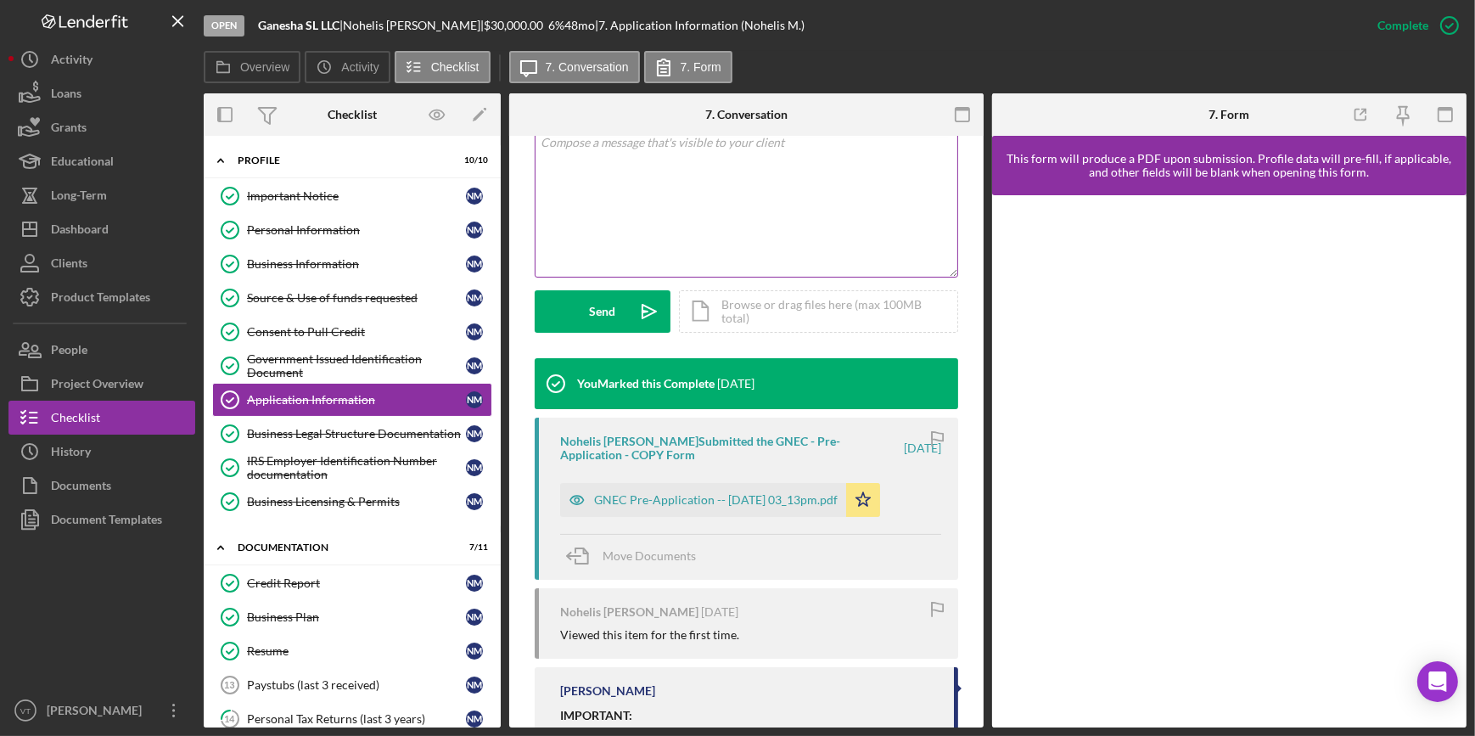
scroll to position [385, 0]
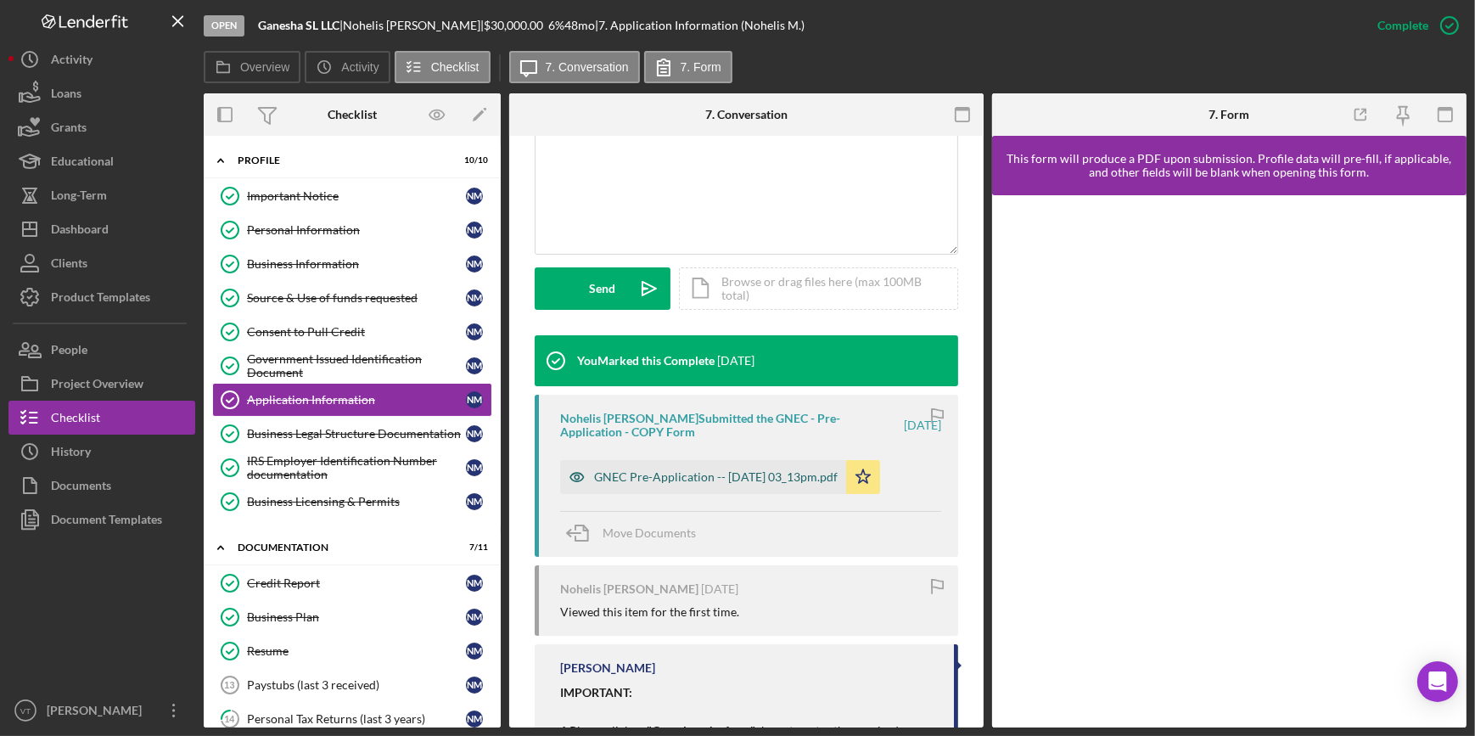
click at [697, 477] on div "GNEC Pre-Application -- 2025-08-25 03_13pm.pdf" at bounding box center [716, 477] width 244 height 14
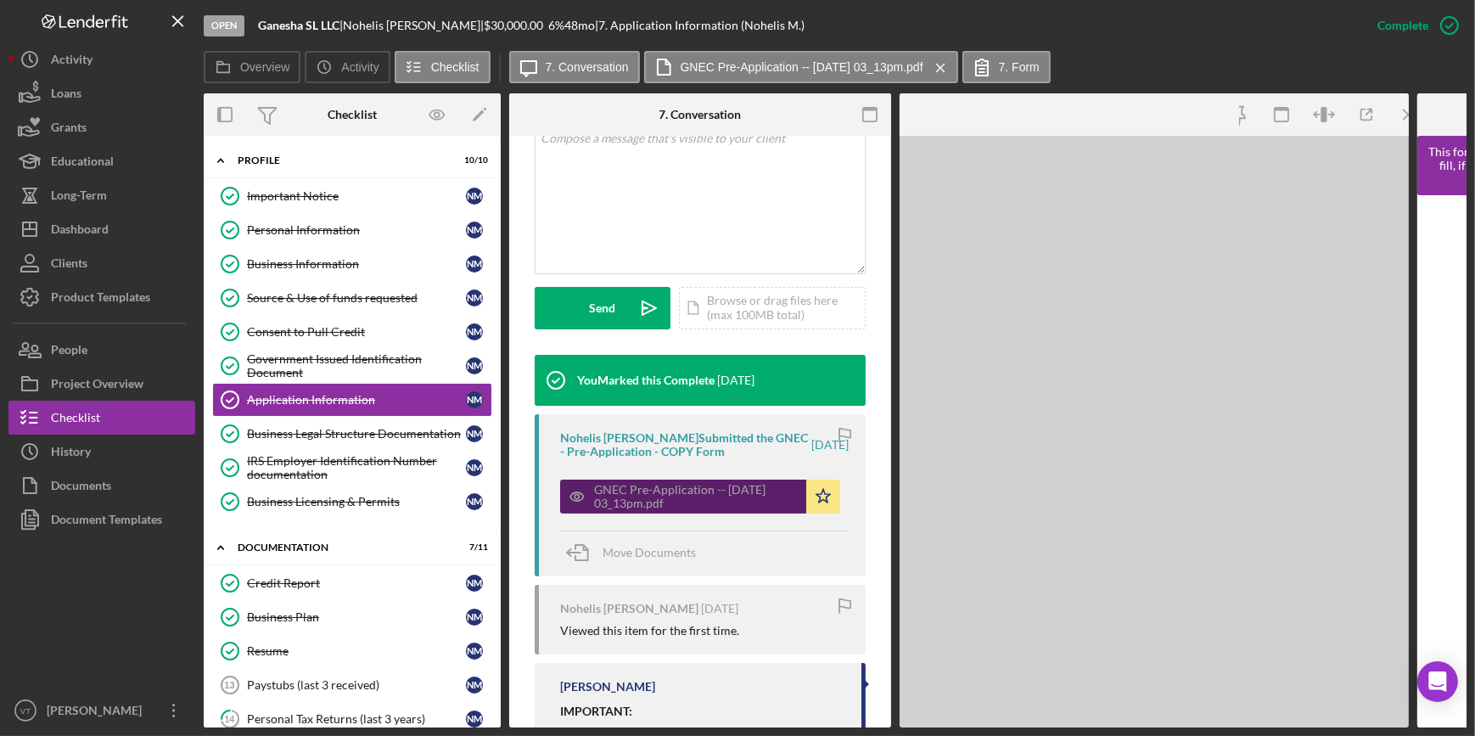
scroll to position [405, 0]
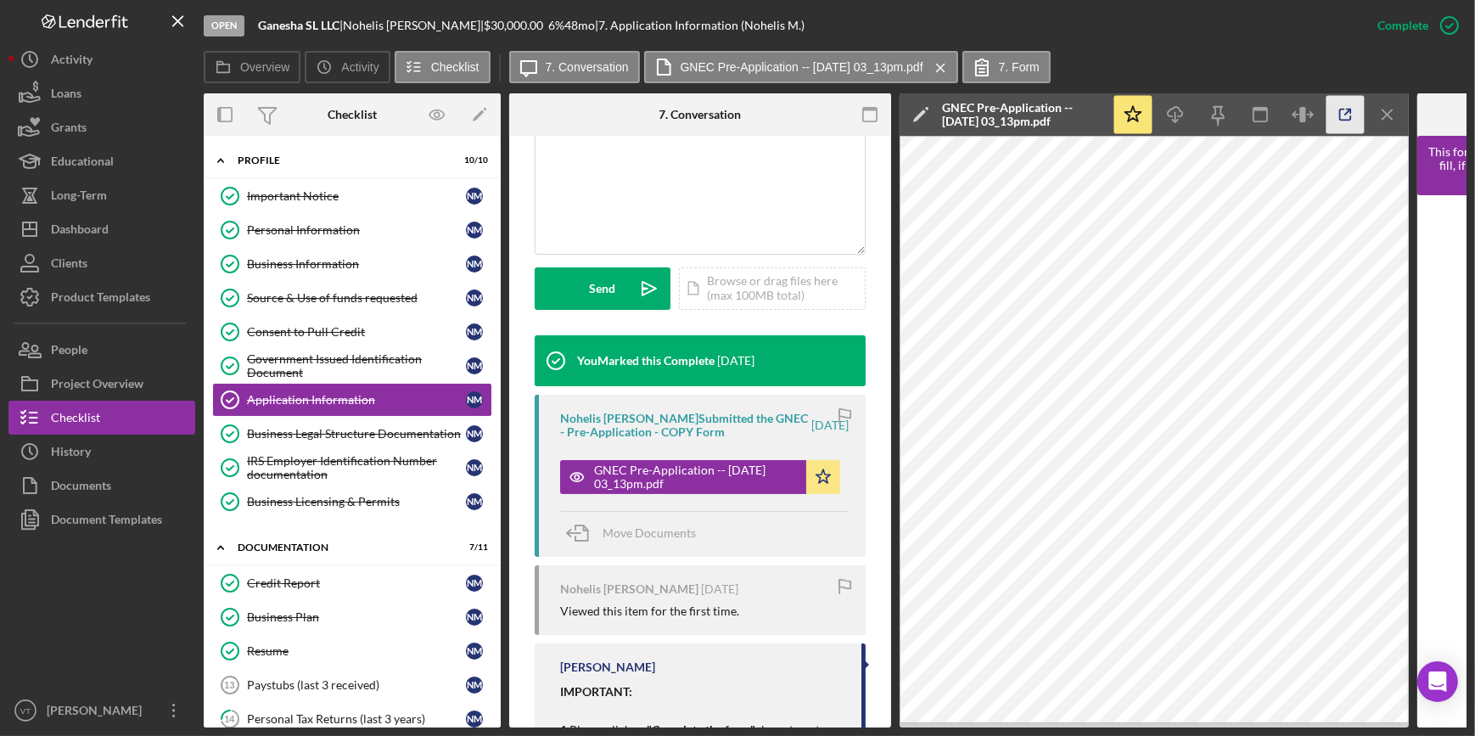
click at [1353, 115] on icon "button" at bounding box center [1345, 115] width 38 height 38
click at [359, 363] on div "Government Issued Identification Document" at bounding box center [356, 365] width 219 height 27
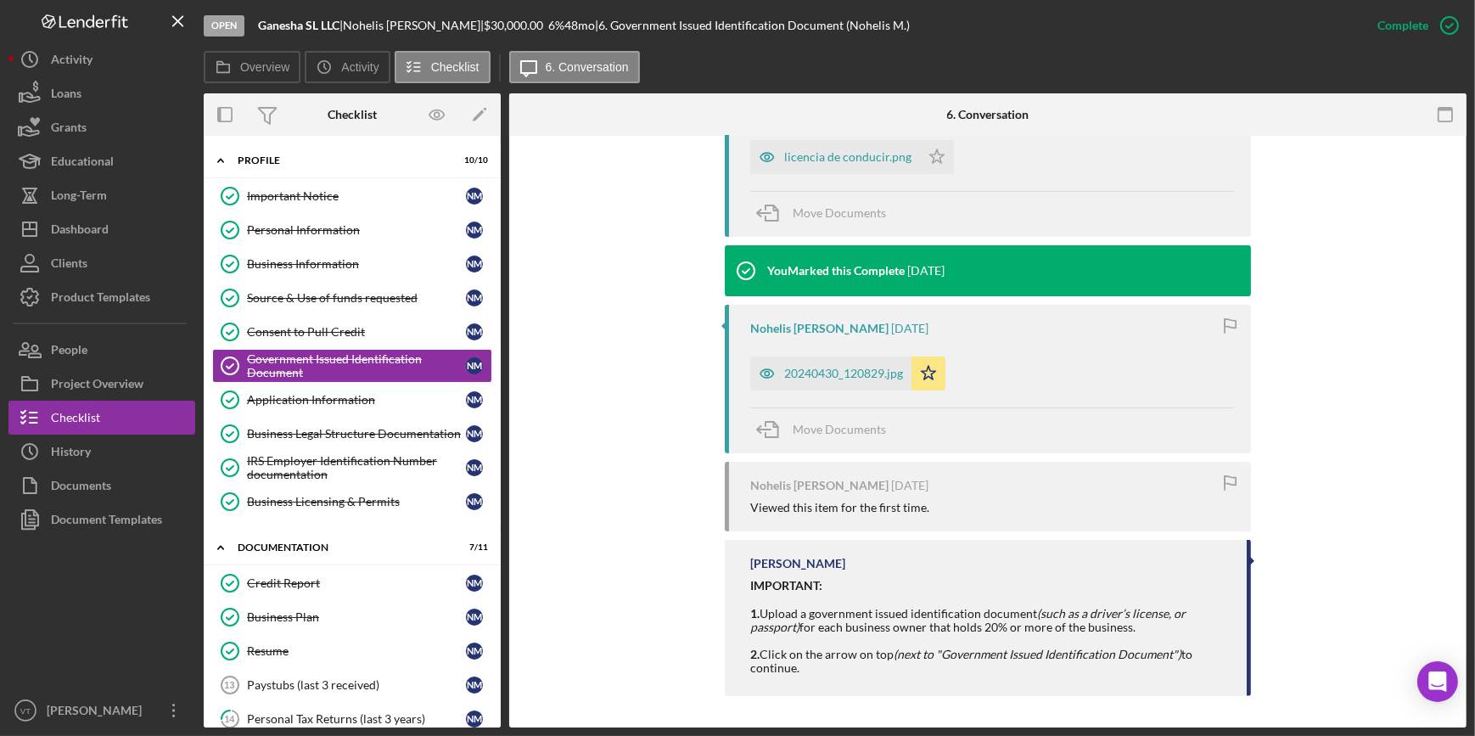
scroll to position [616, 0]
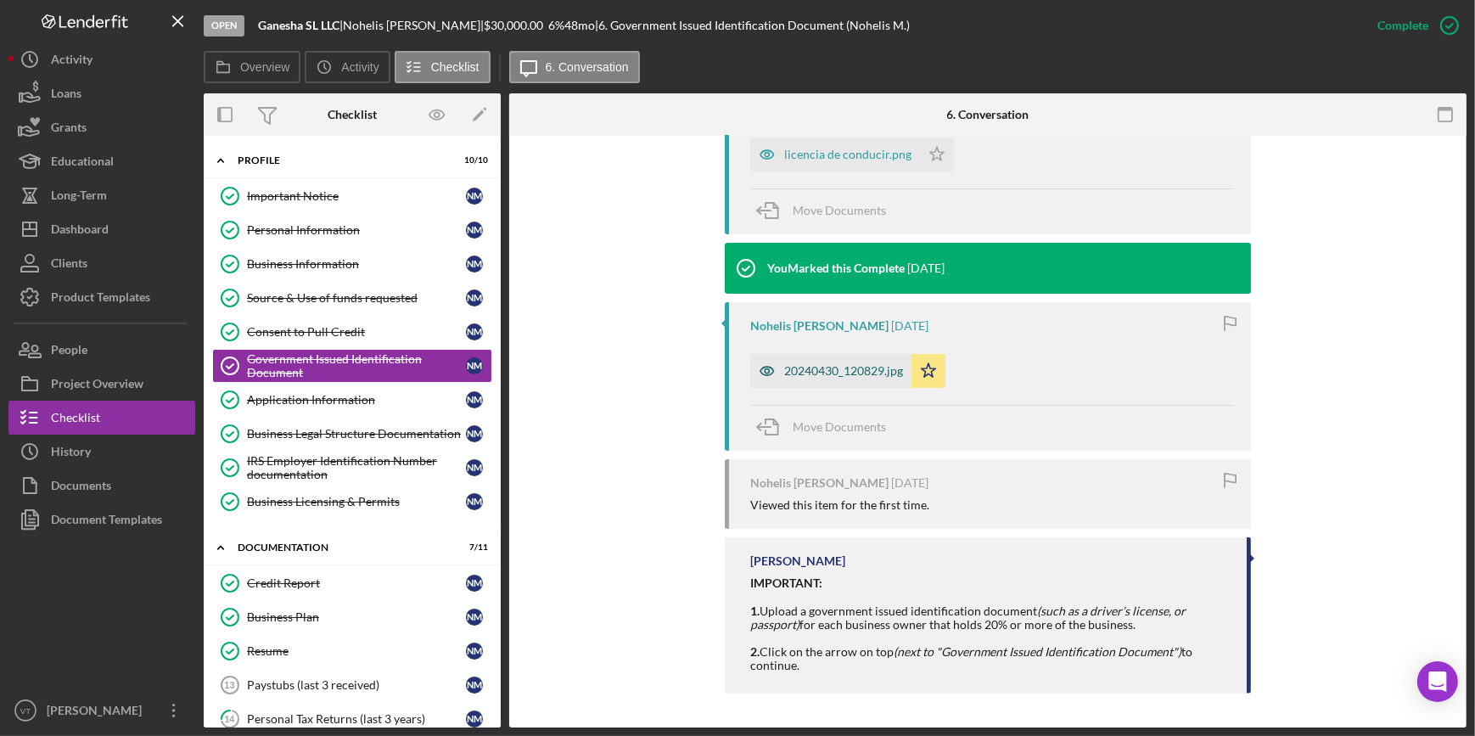
click at [822, 377] on div "20240430_120829.jpg" at bounding box center [843, 371] width 119 height 14
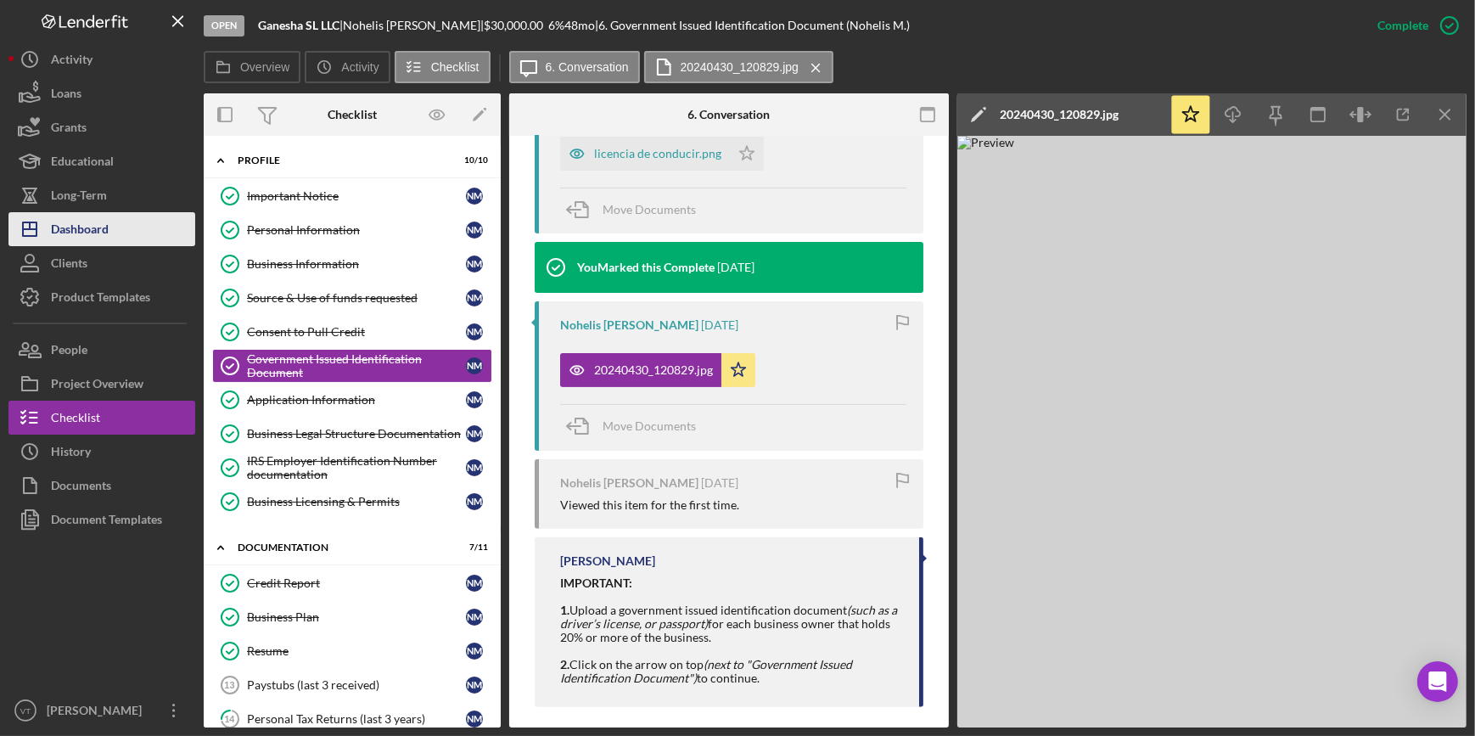
click at [88, 238] on div "Dashboard" at bounding box center [80, 231] width 58 height 38
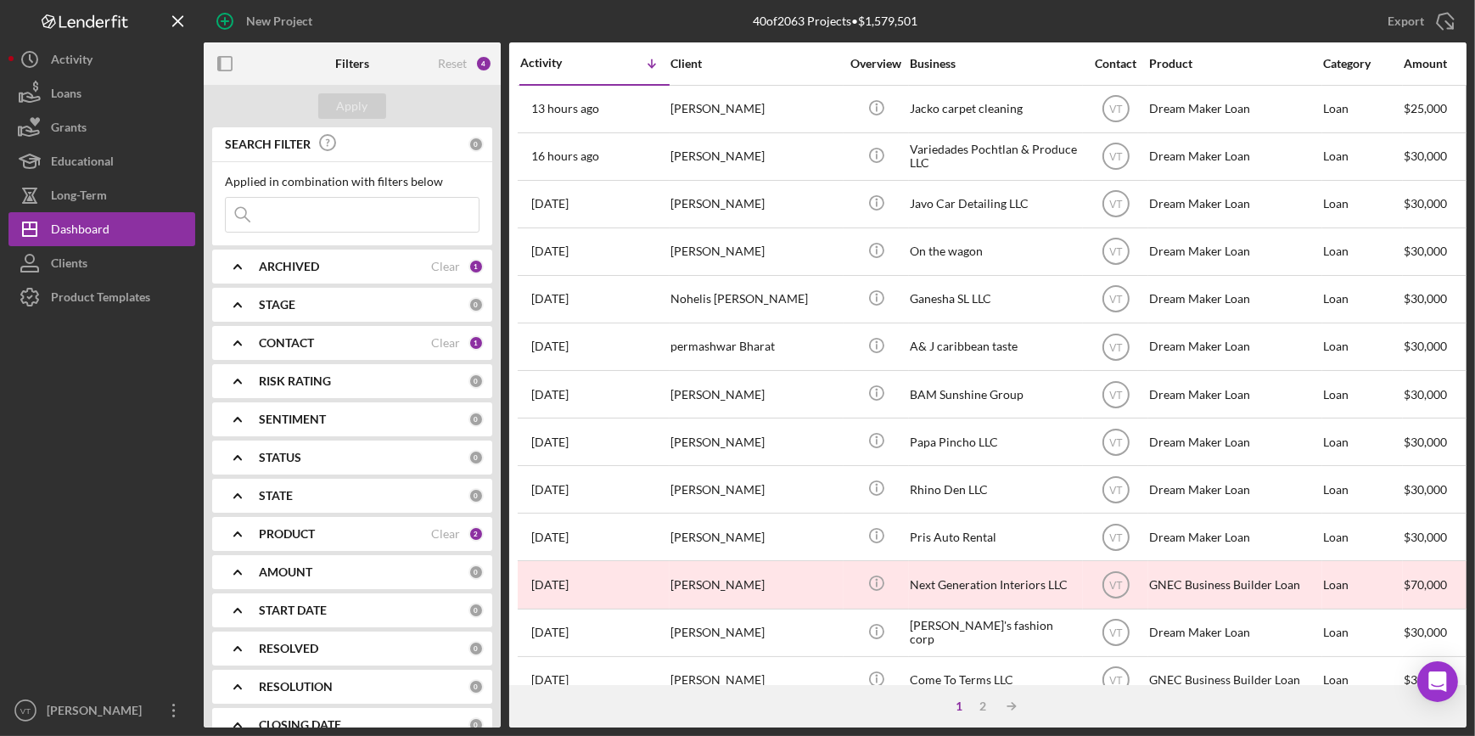
scroll to position [614, 0]
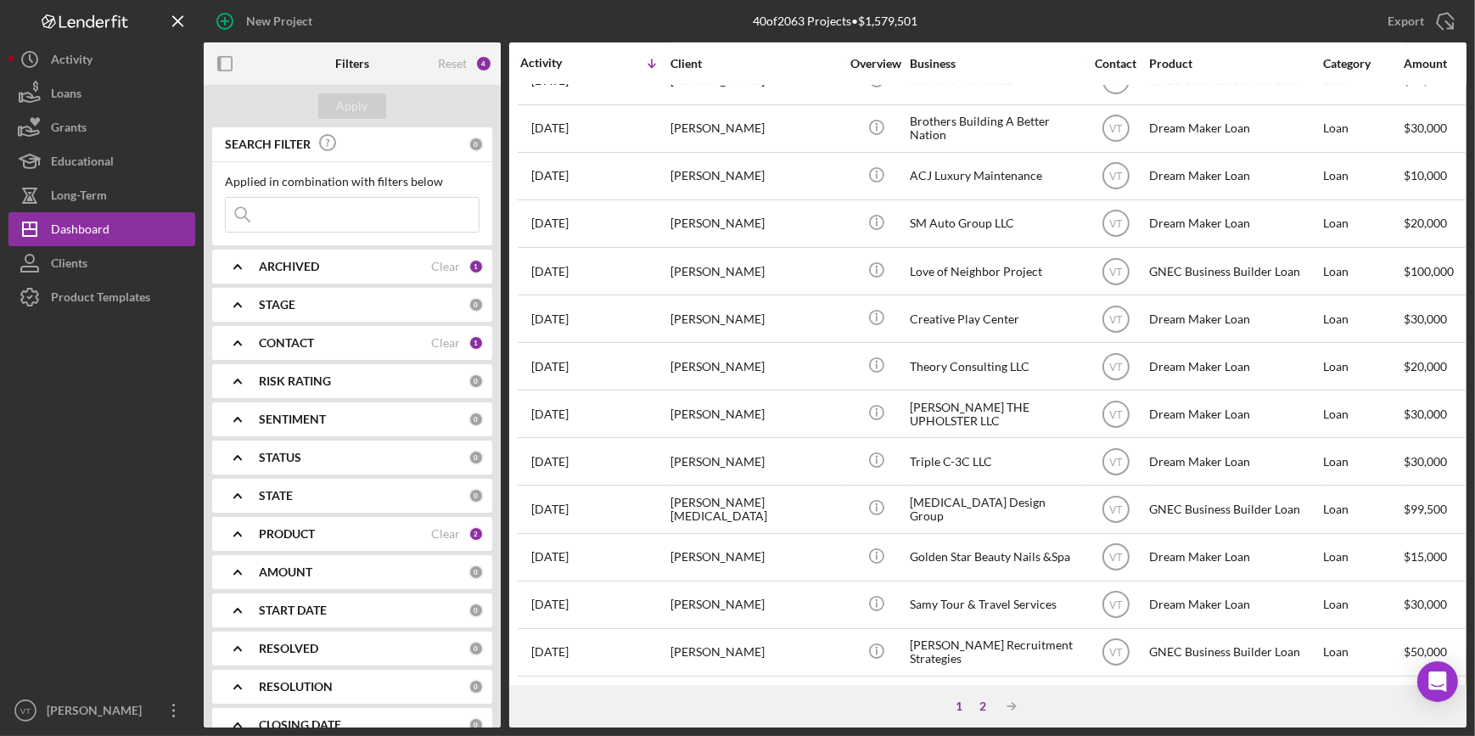
click at [983, 705] on div "2" at bounding box center [983, 706] width 24 height 14
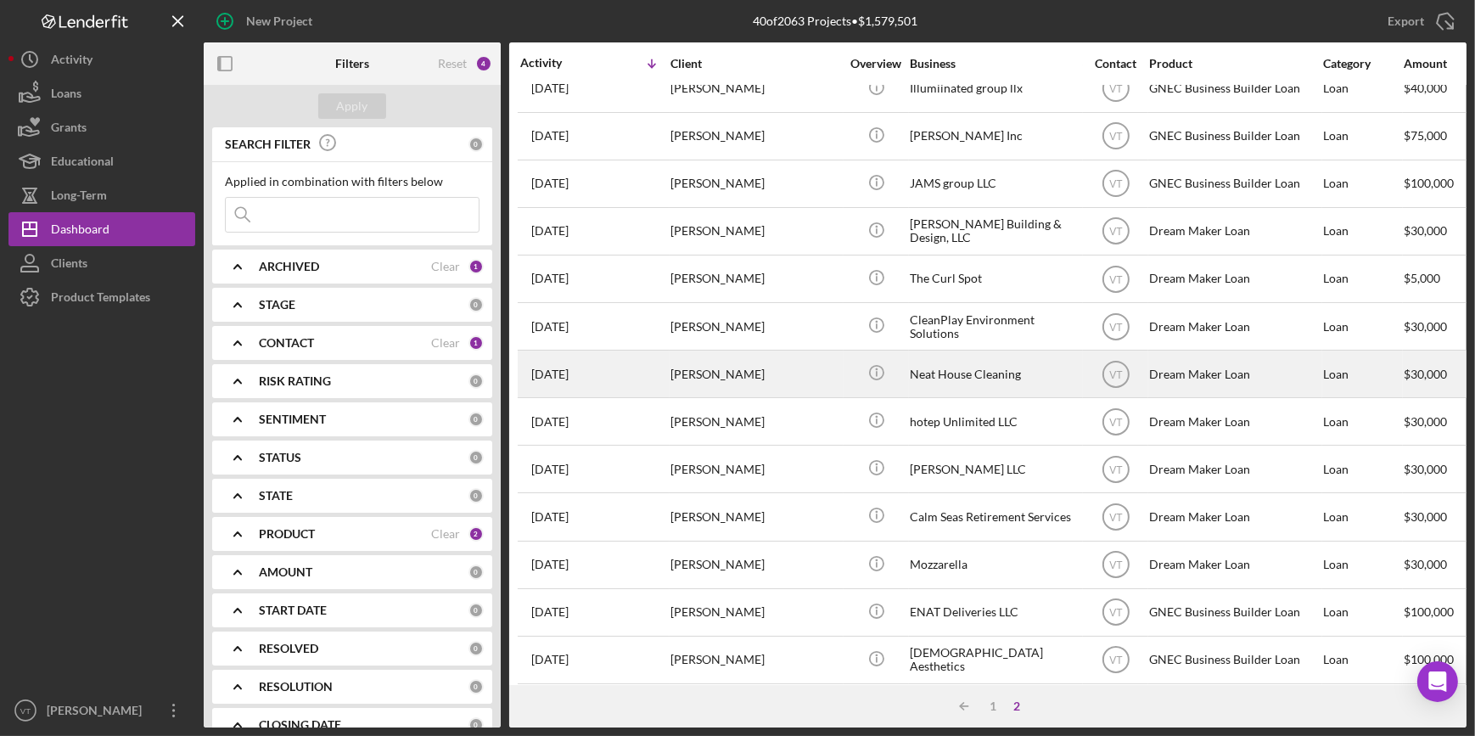
scroll to position [0, 0]
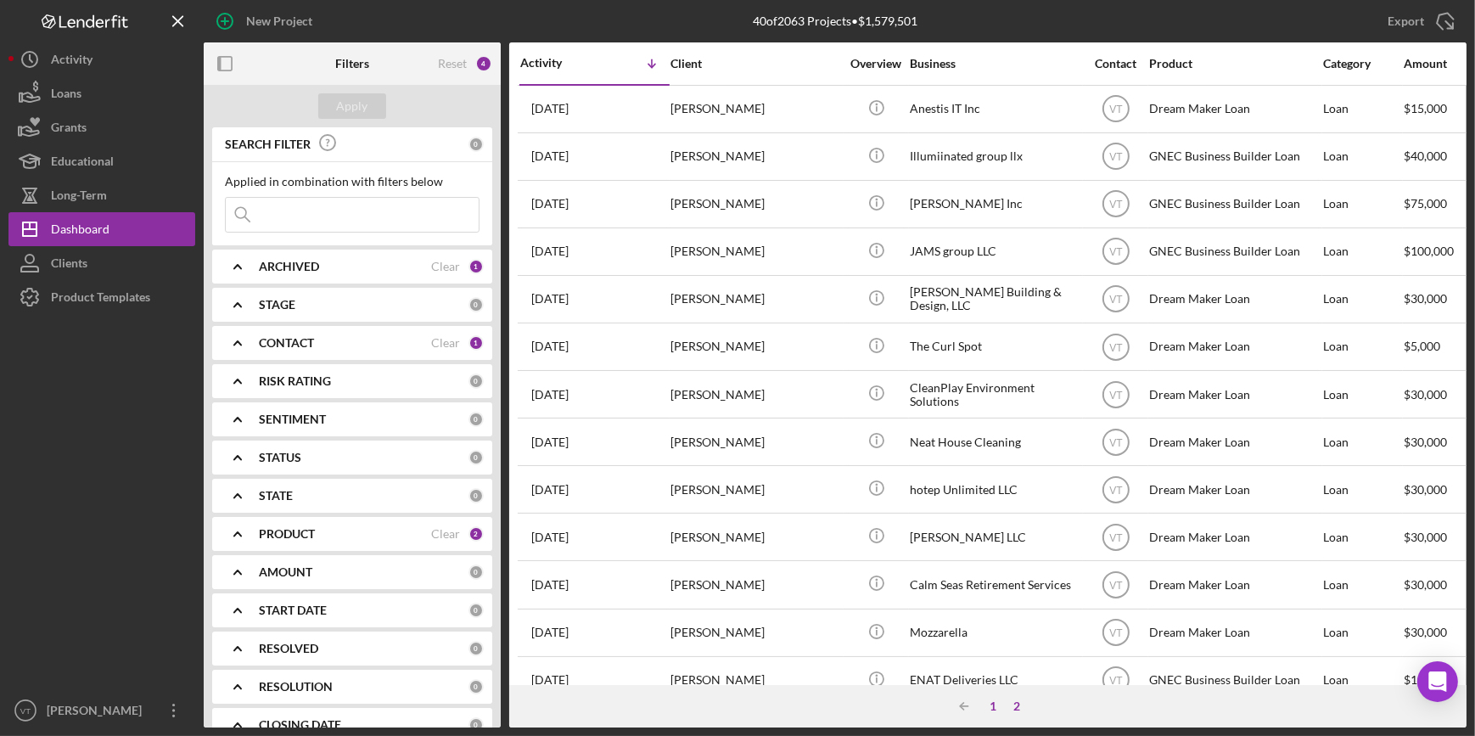
click at [996, 709] on div "1" at bounding box center [993, 706] width 24 height 14
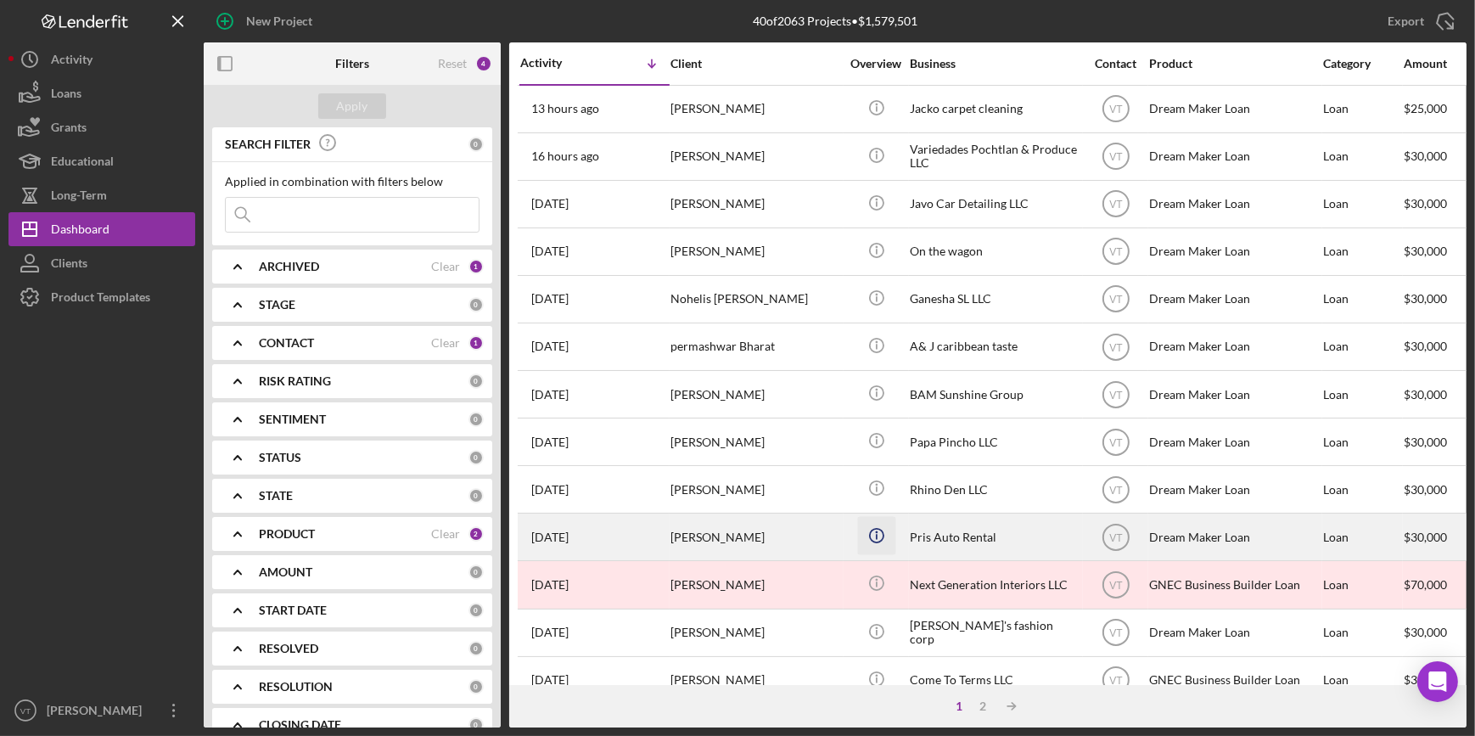
scroll to position [614, 0]
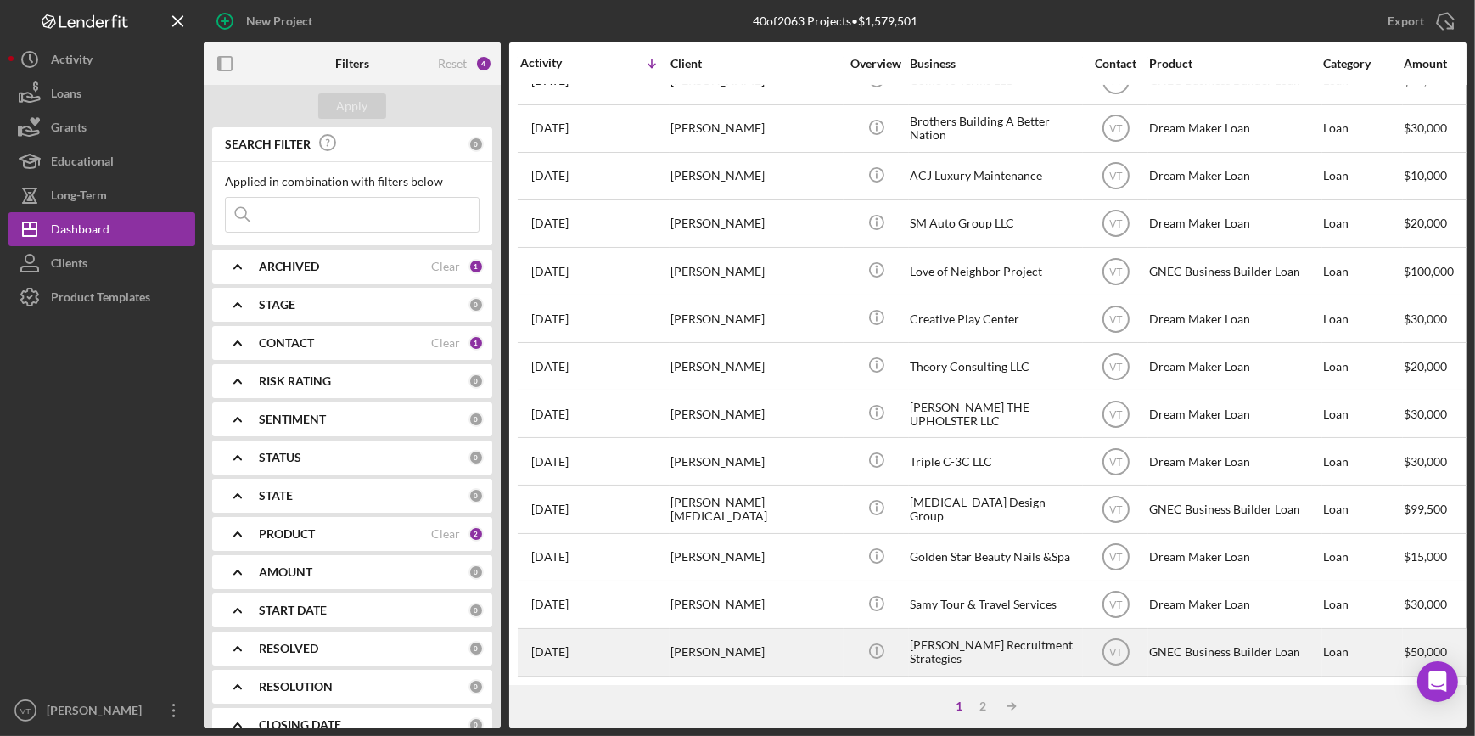
click at [837, 646] on div "Alexis Lee" at bounding box center [755, 652] width 170 height 45
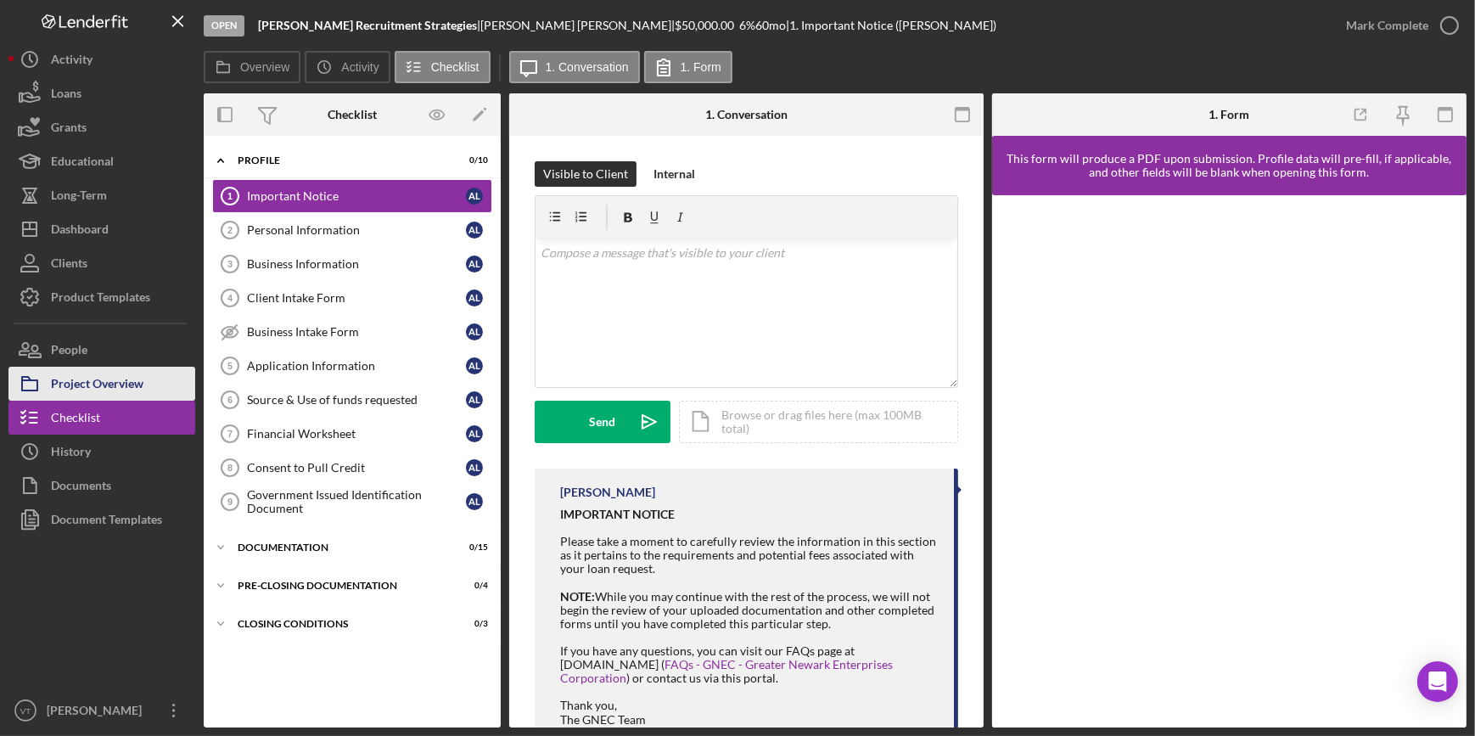
click at [128, 381] on div "Project Overview" at bounding box center [97, 386] width 93 height 38
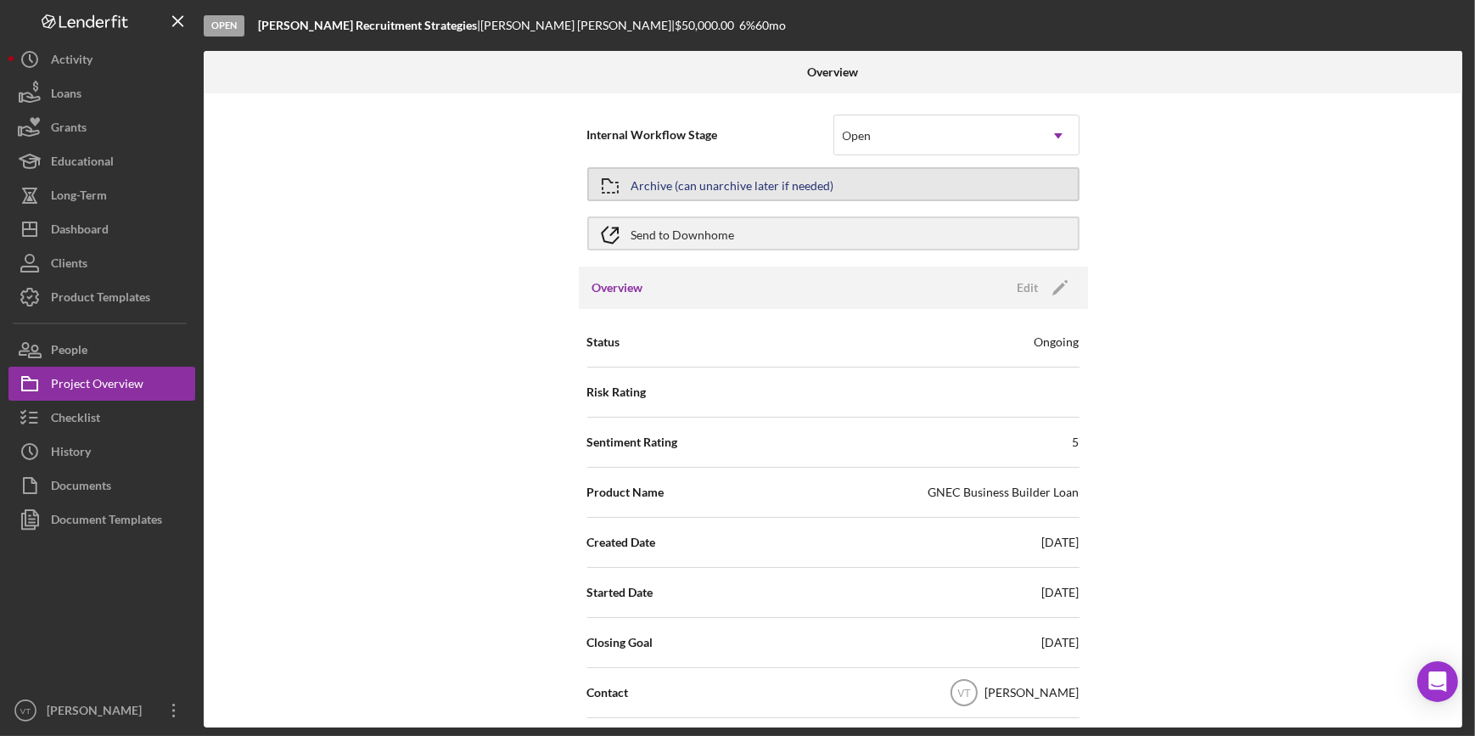
click at [746, 183] on div "Archive (can unarchive later if needed)" at bounding box center [732, 184] width 203 height 31
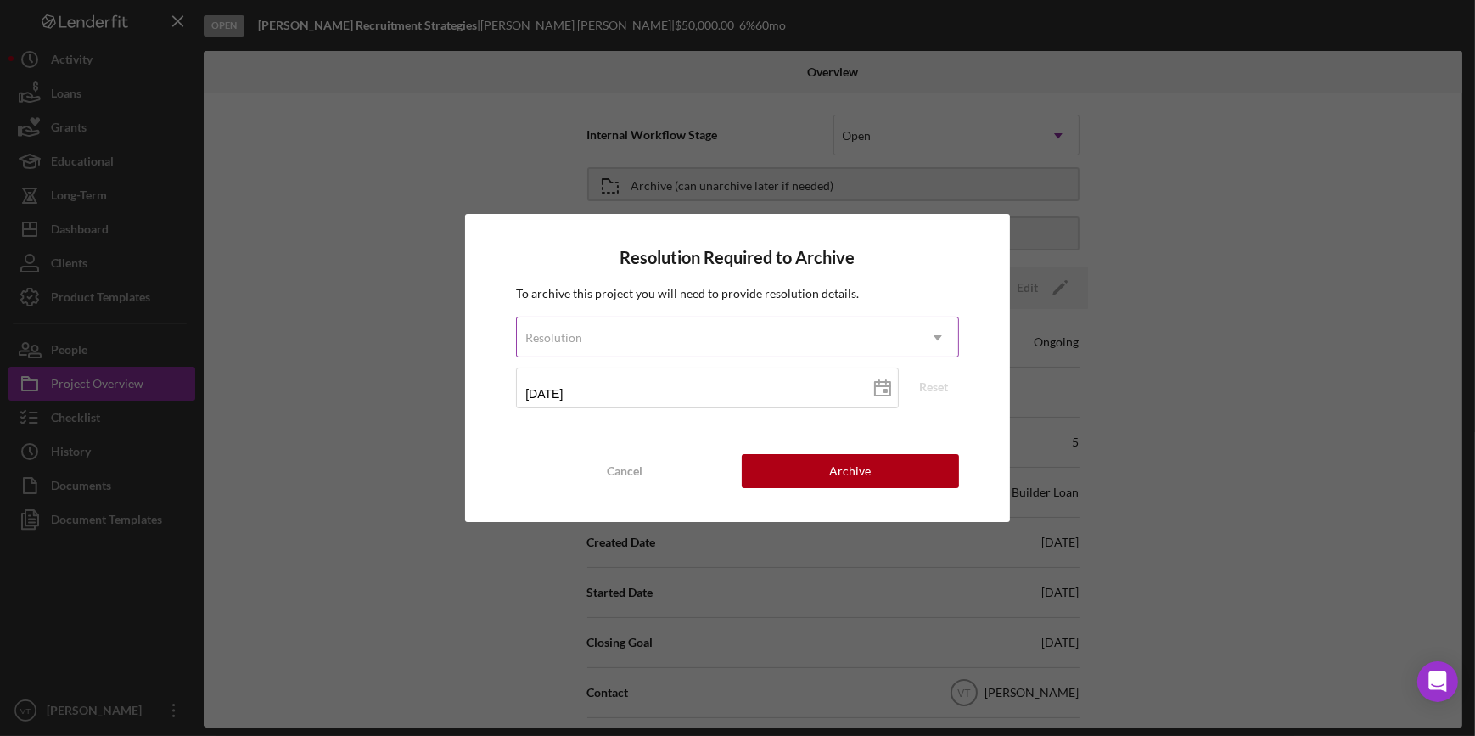
click at [752, 335] on div "Resolution" at bounding box center [717, 337] width 400 height 39
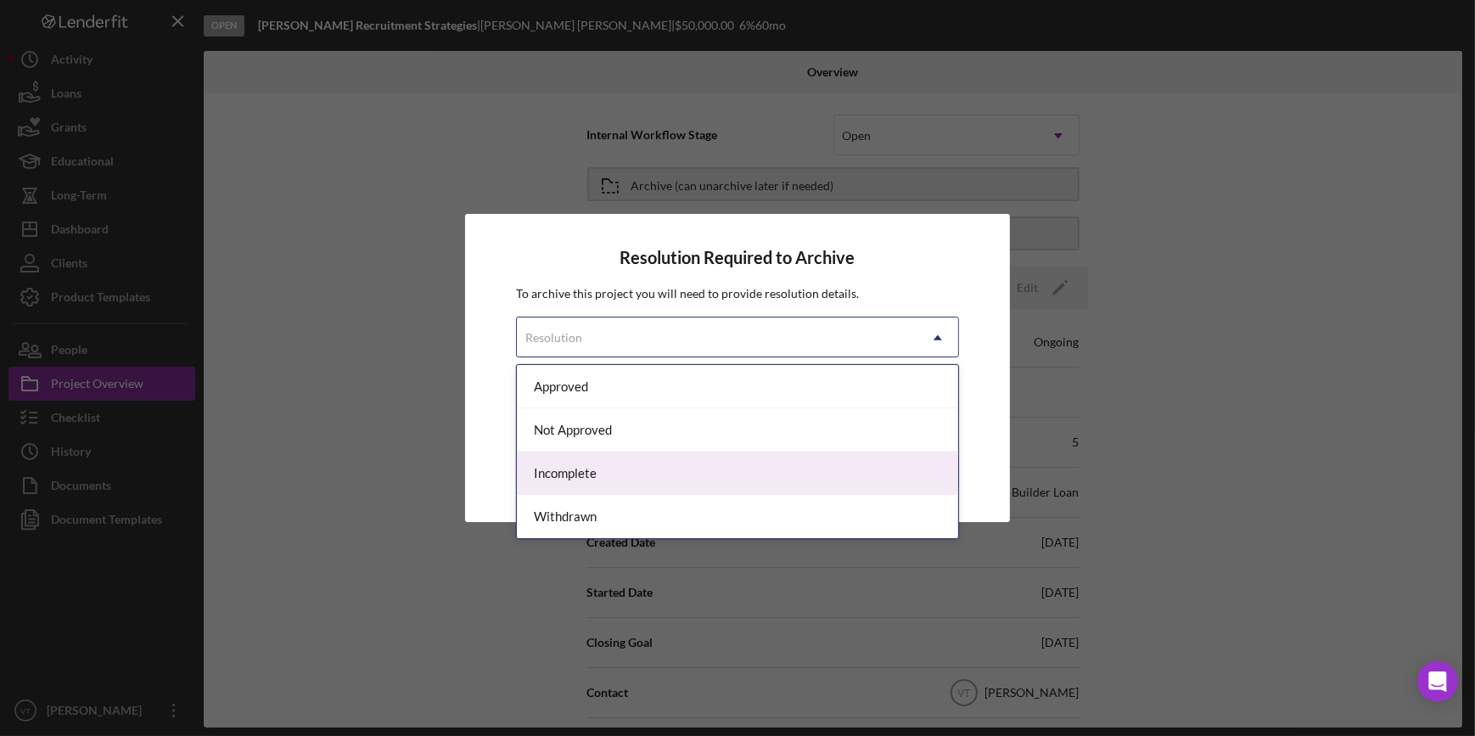
click at [737, 473] on div "Incomplete" at bounding box center [737, 472] width 440 height 43
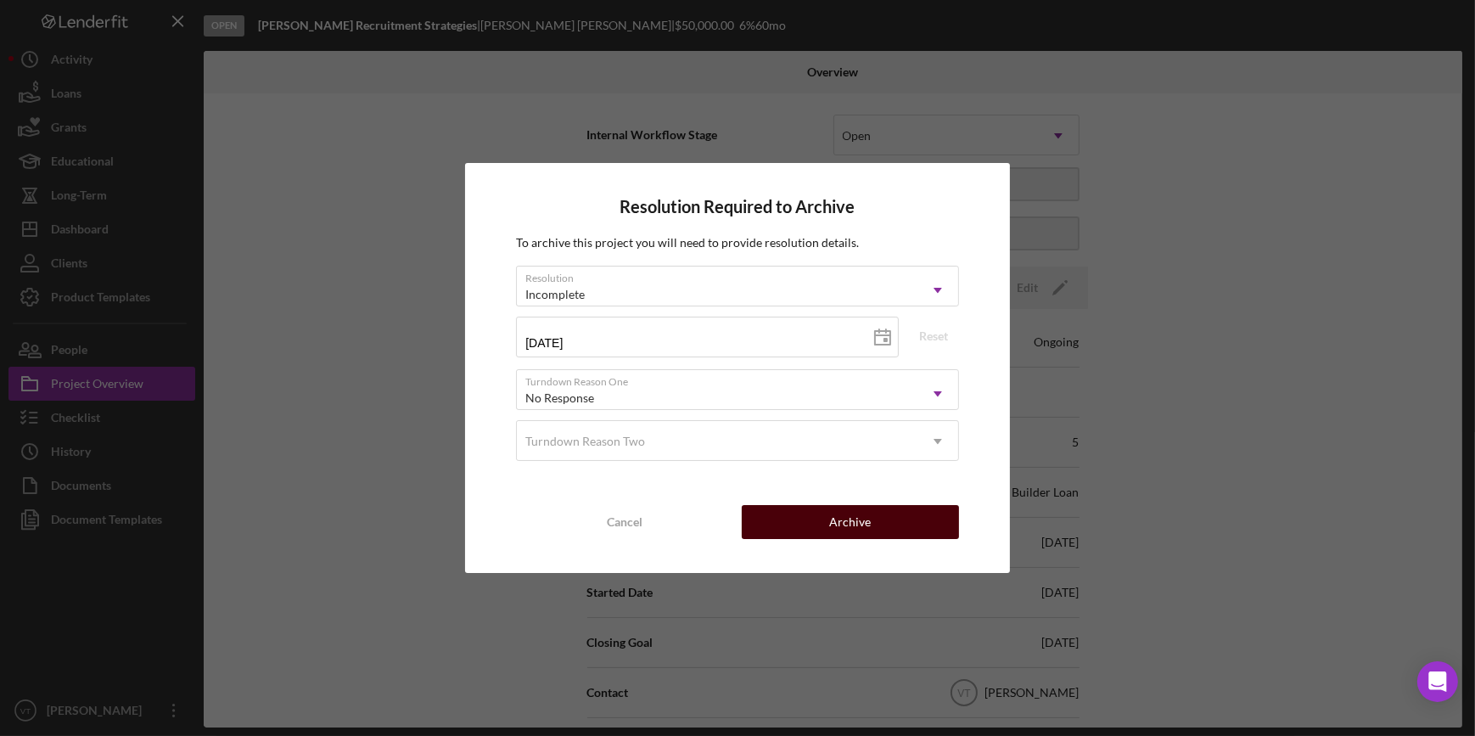
click at [782, 518] on button "Archive" at bounding box center [850, 522] width 217 height 34
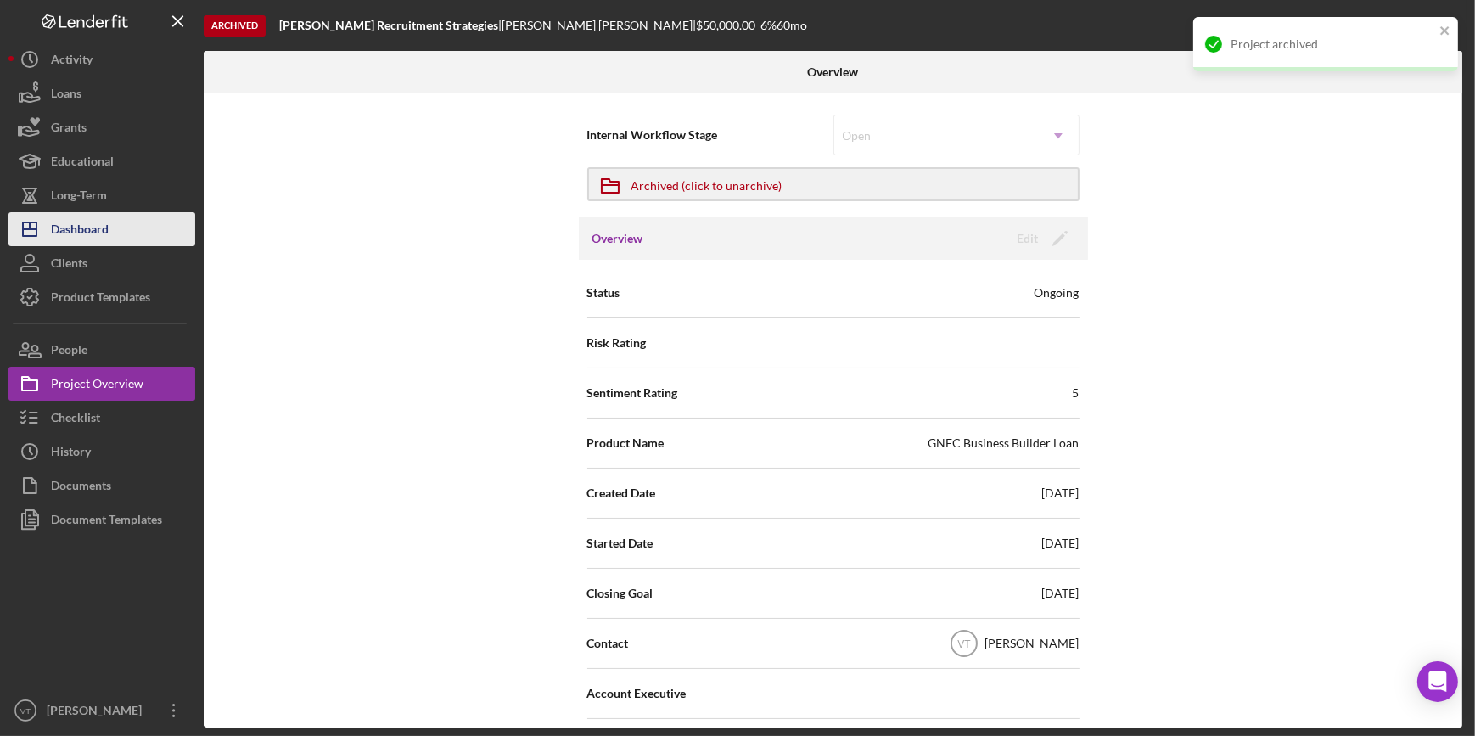
click at [138, 238] on button "Icon/Dashboard Dashboard" at bounding box center [101, 229] width 187 height 34
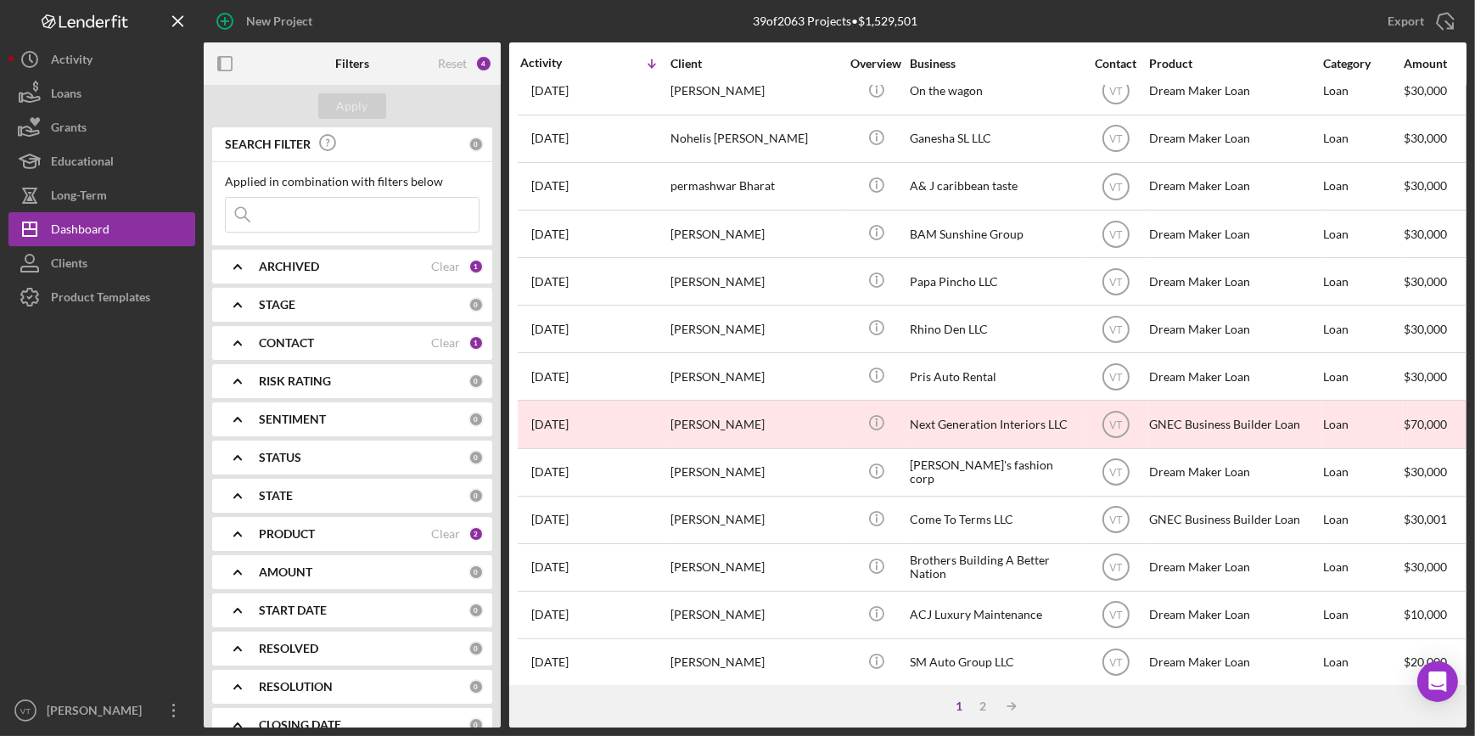
scroll to position [614, 0]
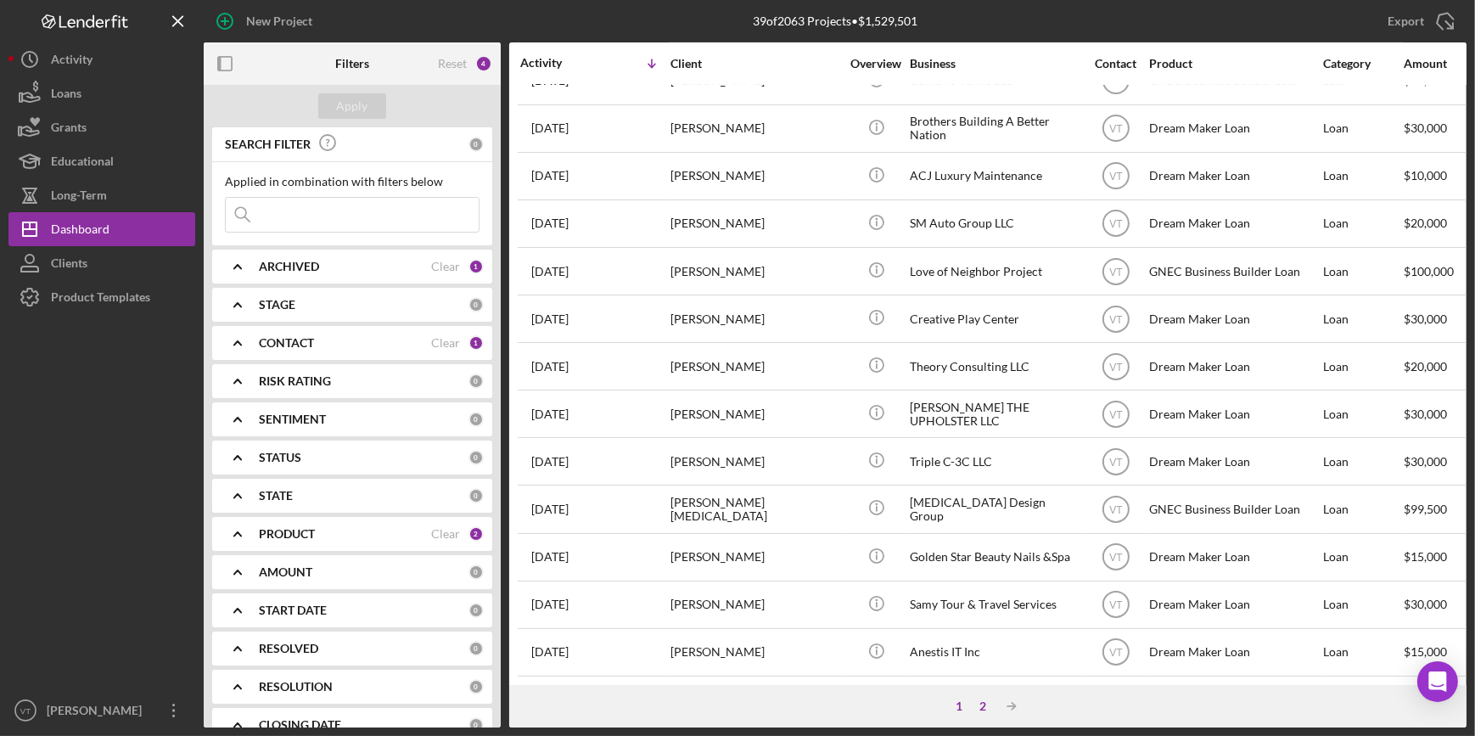
click at [980, 704] on div "2" at bounding box center [983, 706] width 24 height 14
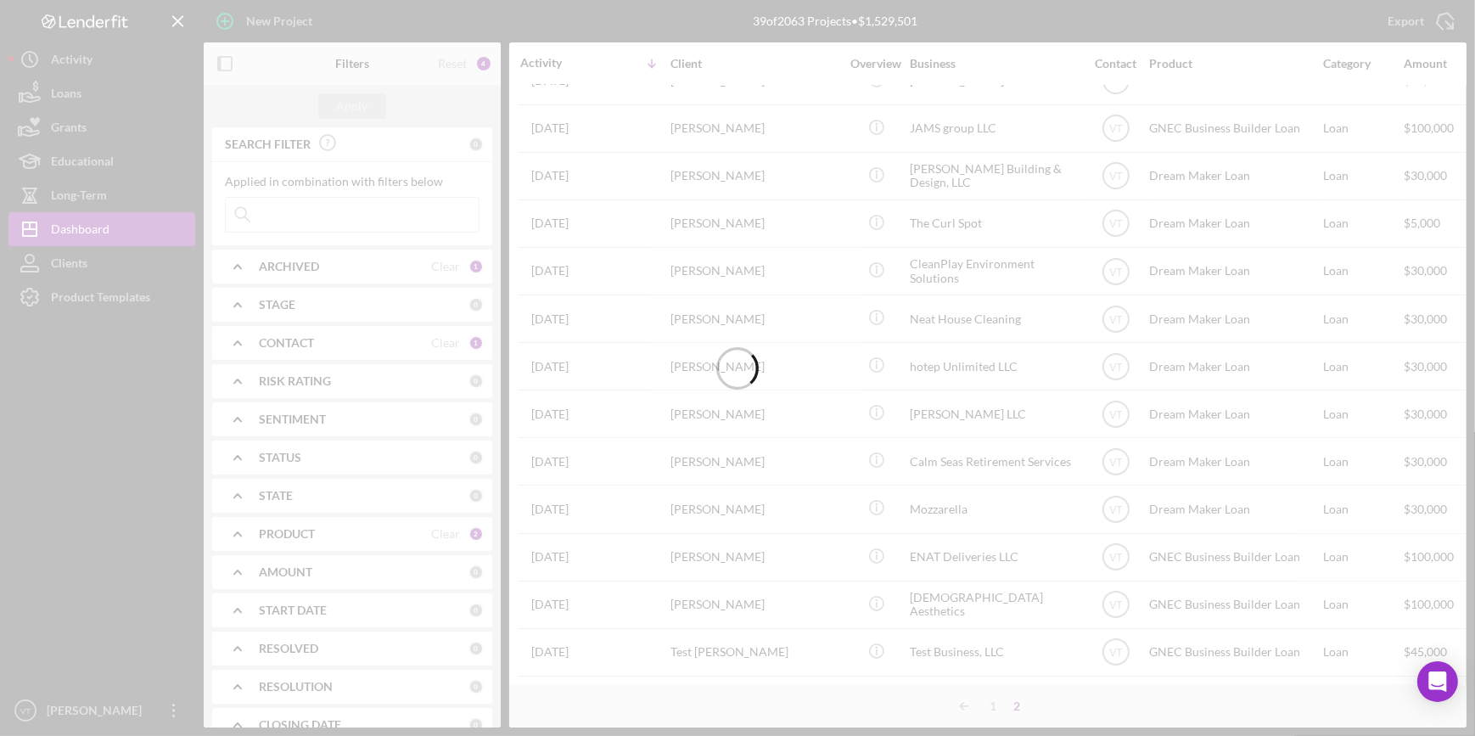
scroll to position [88, 0]
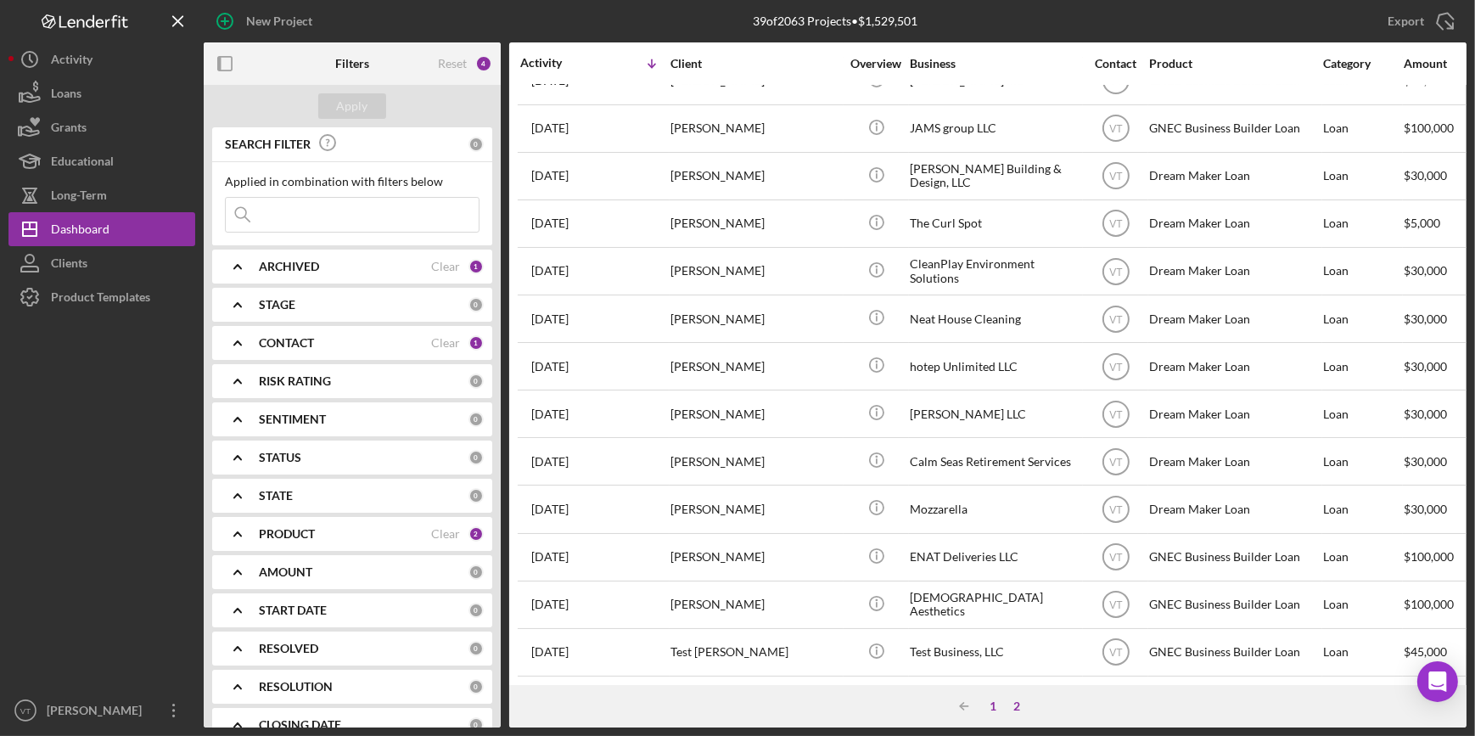
click at [993, 701] on div "1" at bounding box center [993, 706] width 24 height 14
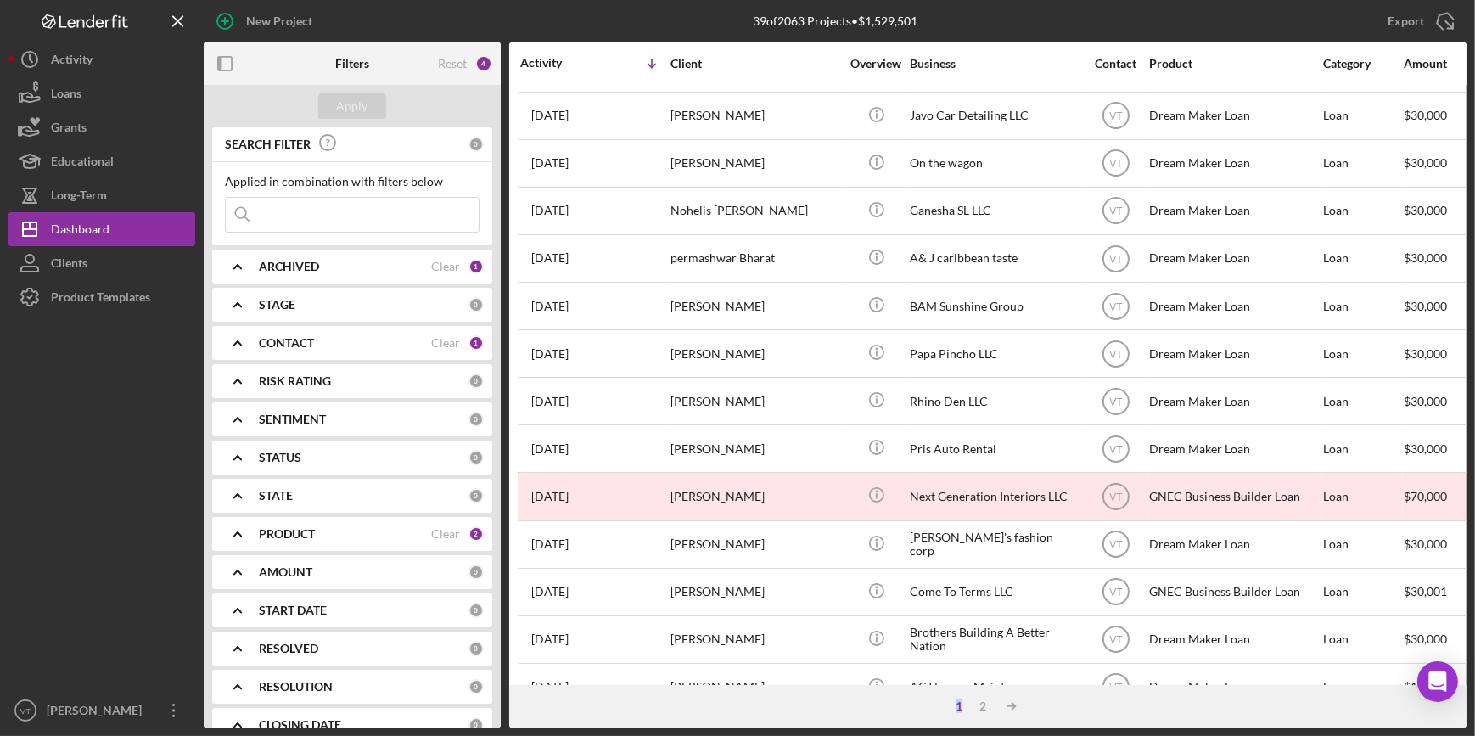
scroll to position [614, 0]
